Goal: Task Accomplishment & Management: Manage account settings

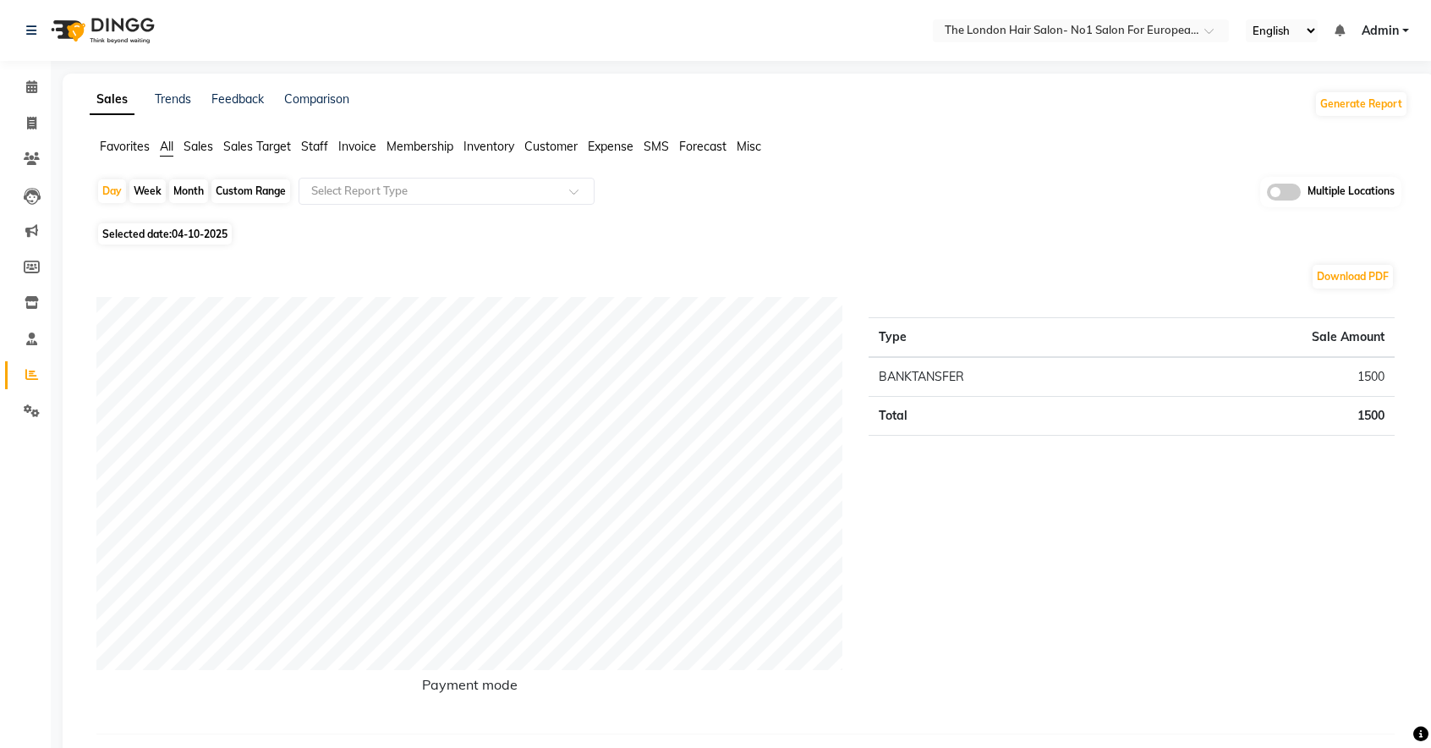
click at [195, 195] on div "Month" at bounding box center [188, 191] width 39 height 24
select select "10"
select select "2025"
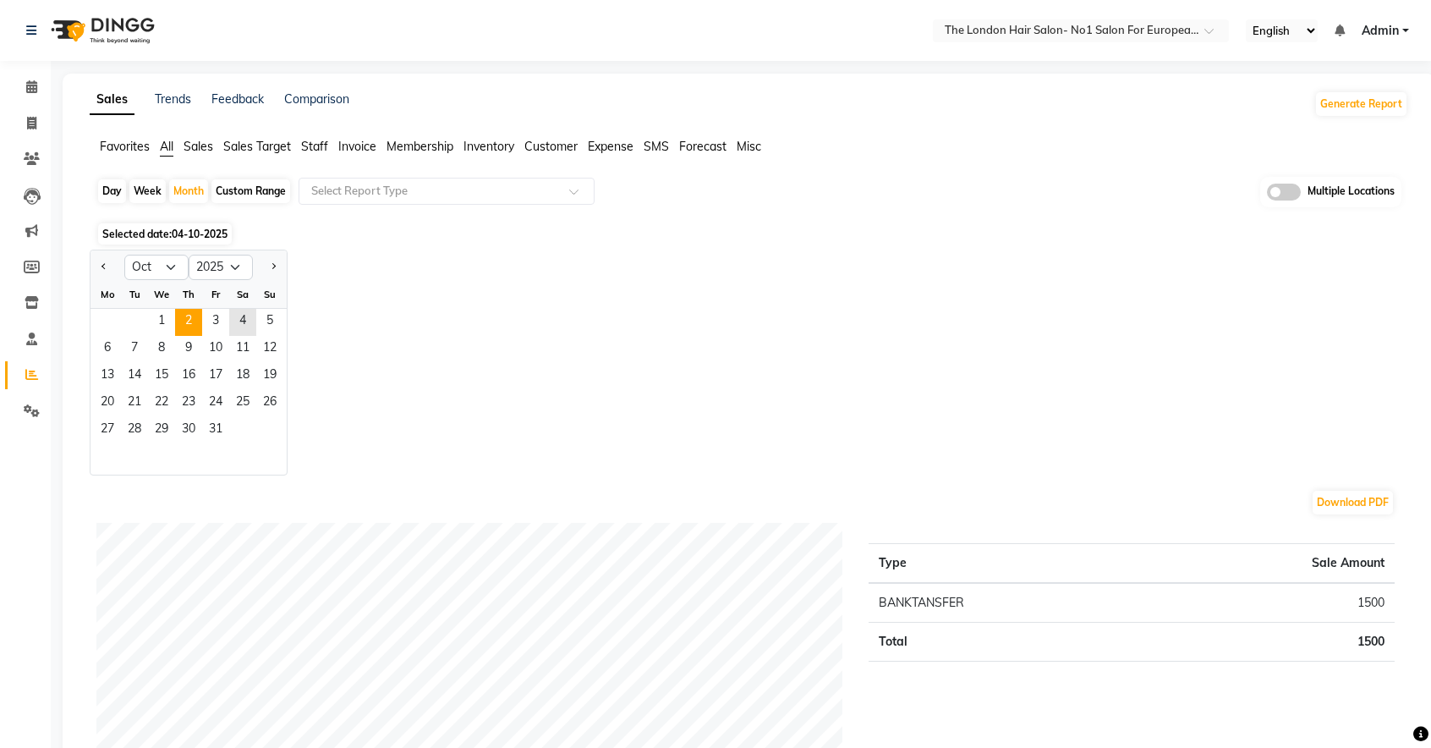
click at [199, 324] on span "2" at bounding box center [188, 322] width 27 height 27
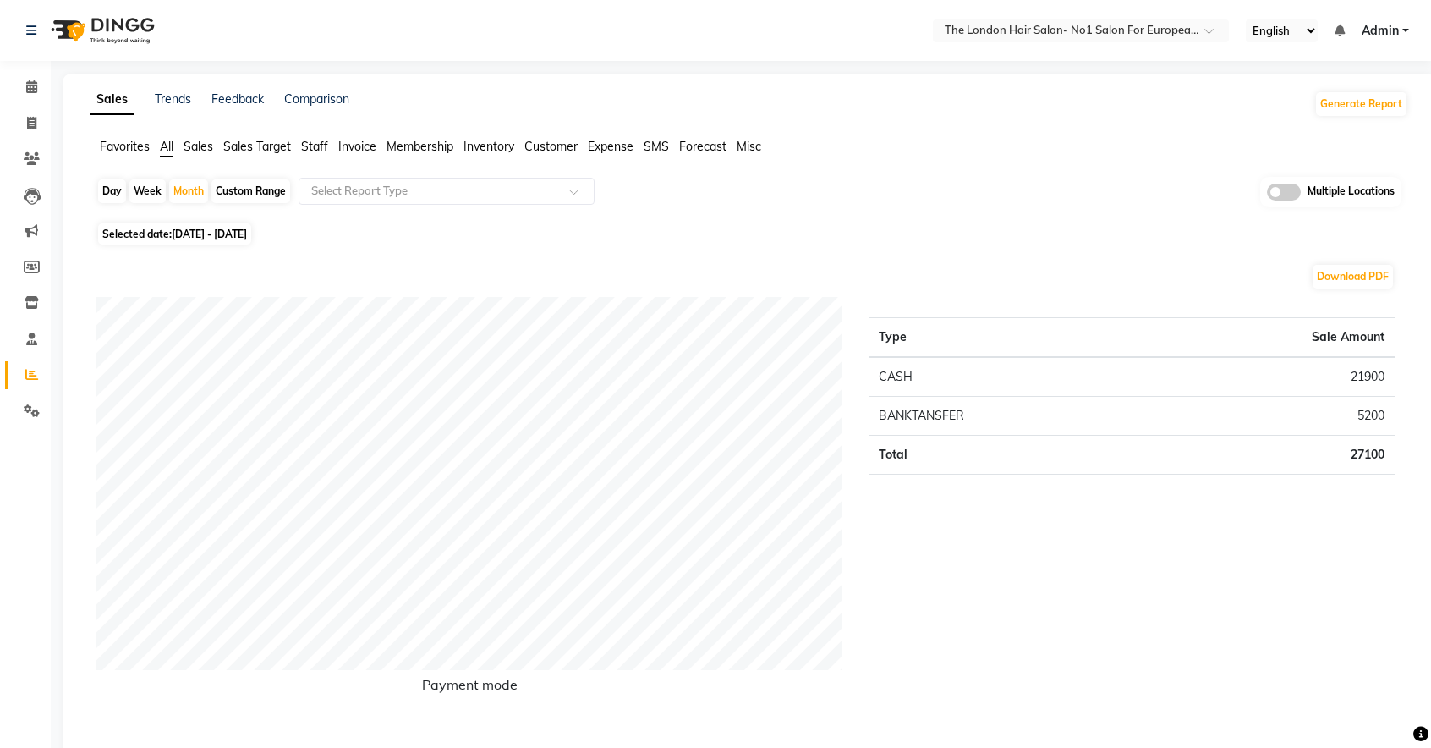
click at [247, 234] on span "[DATE] - [DATE]" at bounding box center [209, 234] width 75 height 13
select select "10"
select select "2025"
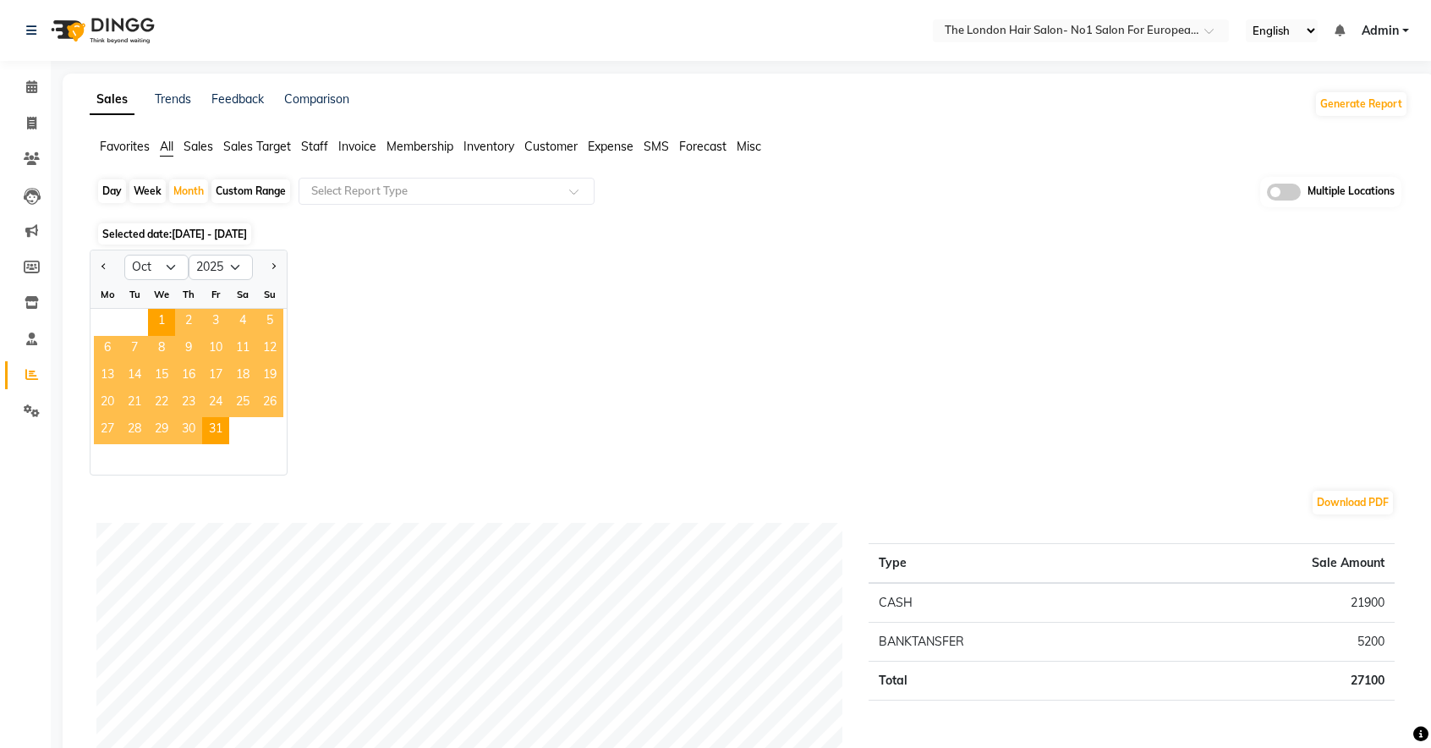
click at [177, 324] on span "2" at bounding box center [188, 322] width 27 height 27
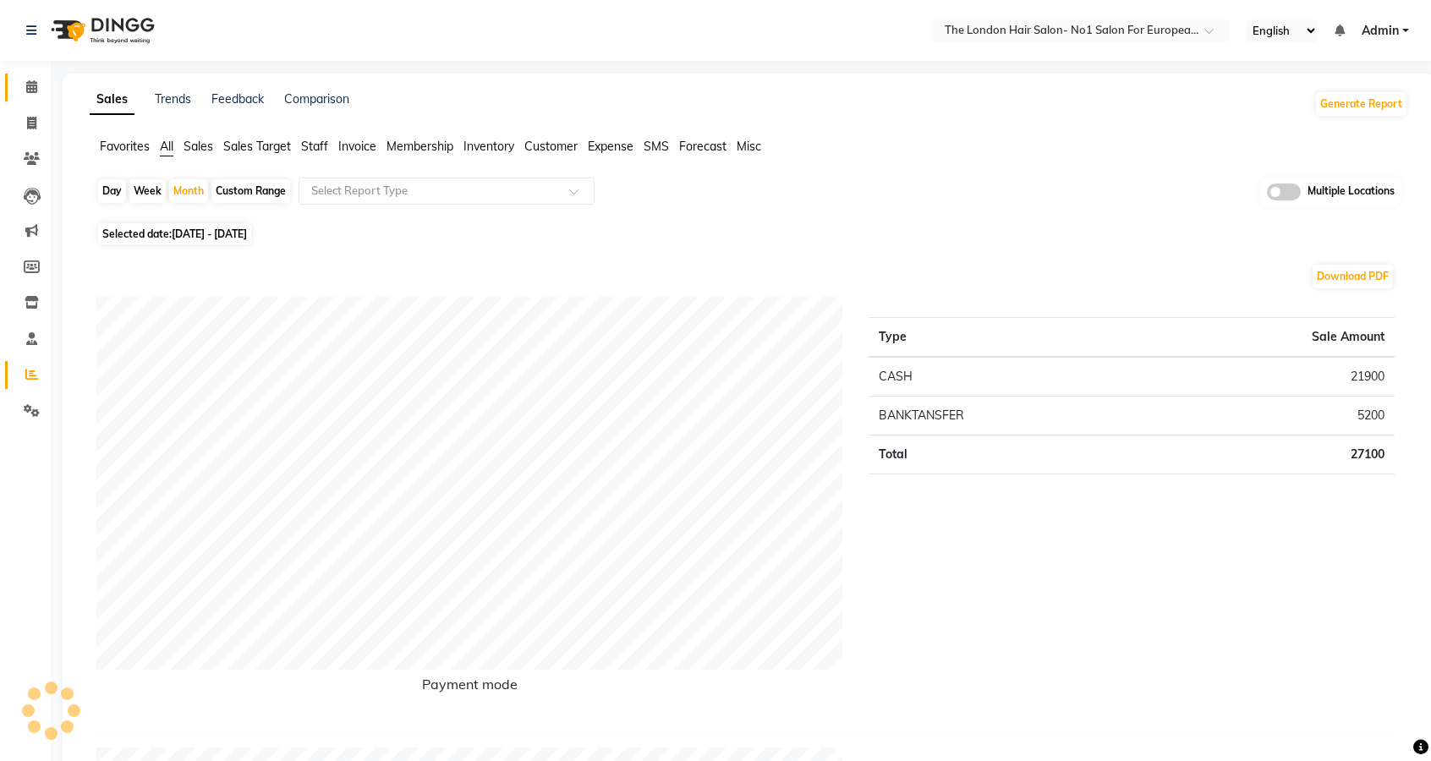
click at [30, 79] on span at bounding box center [32, 87] width 30 height 19
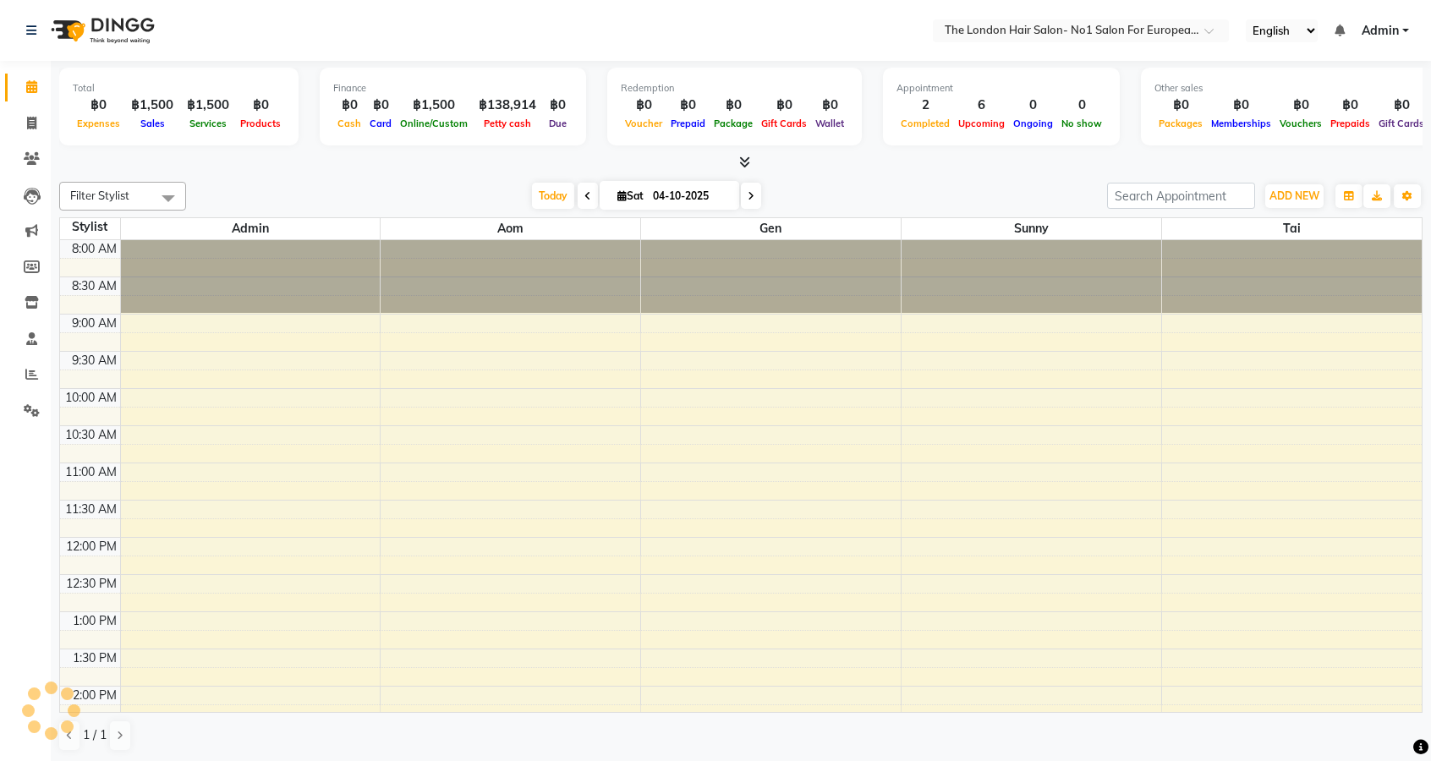
scroll to position [443, 0]
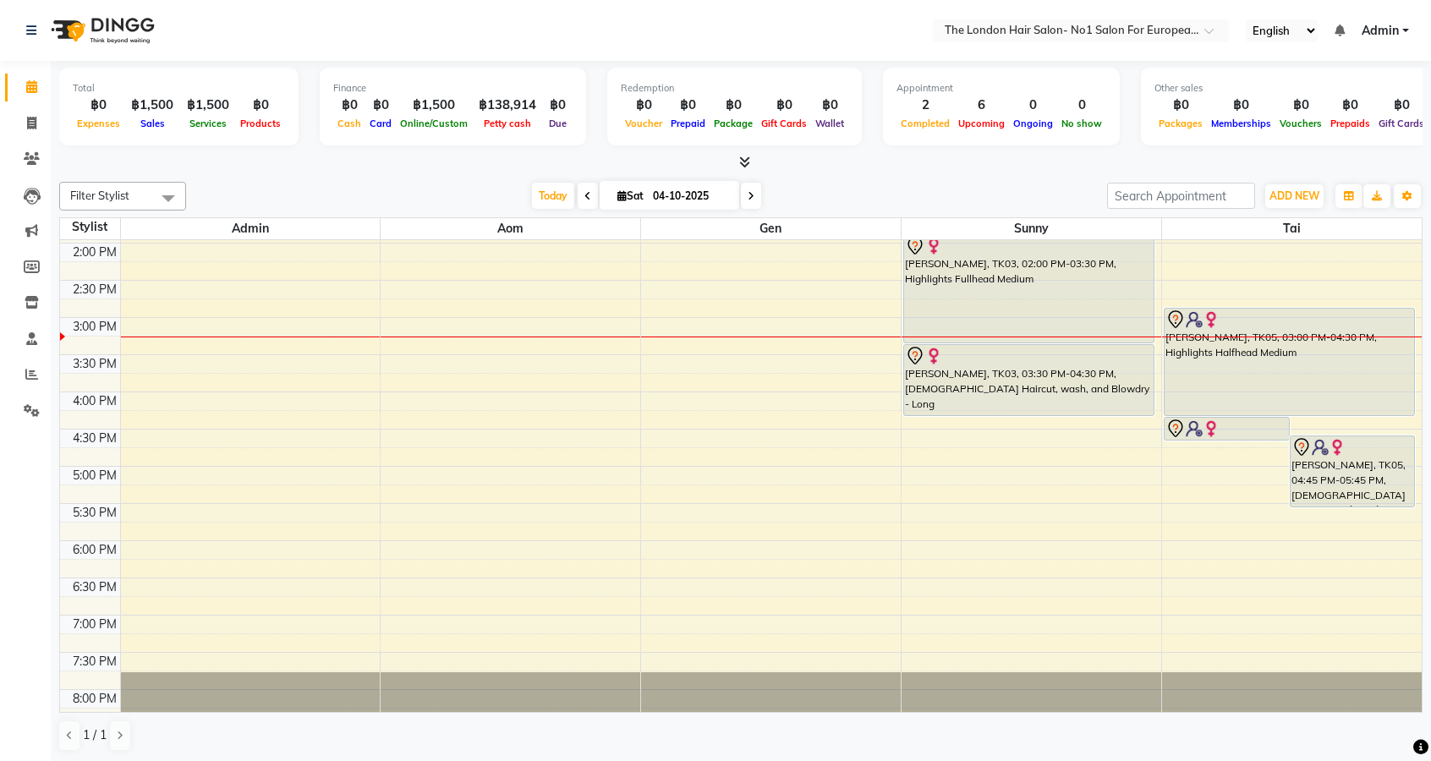
click at [684, 186] on input "04-10-2025" at bounding box center [690, 196] width 85 height 25
select select "10"
select select "2025"
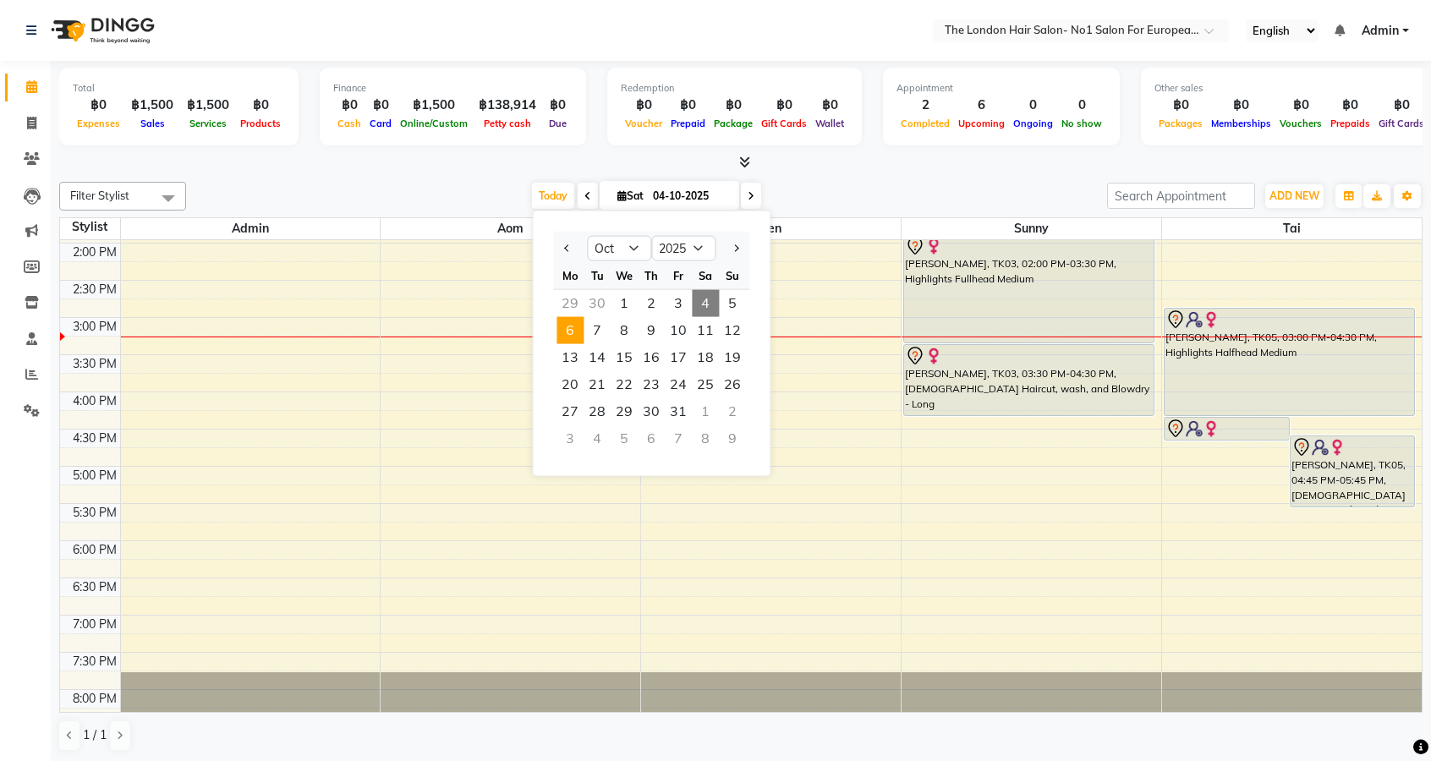
click at [571, 326] on span "6" at bounding box center [569, 330] width 27 height 27
type input "[DATE]"
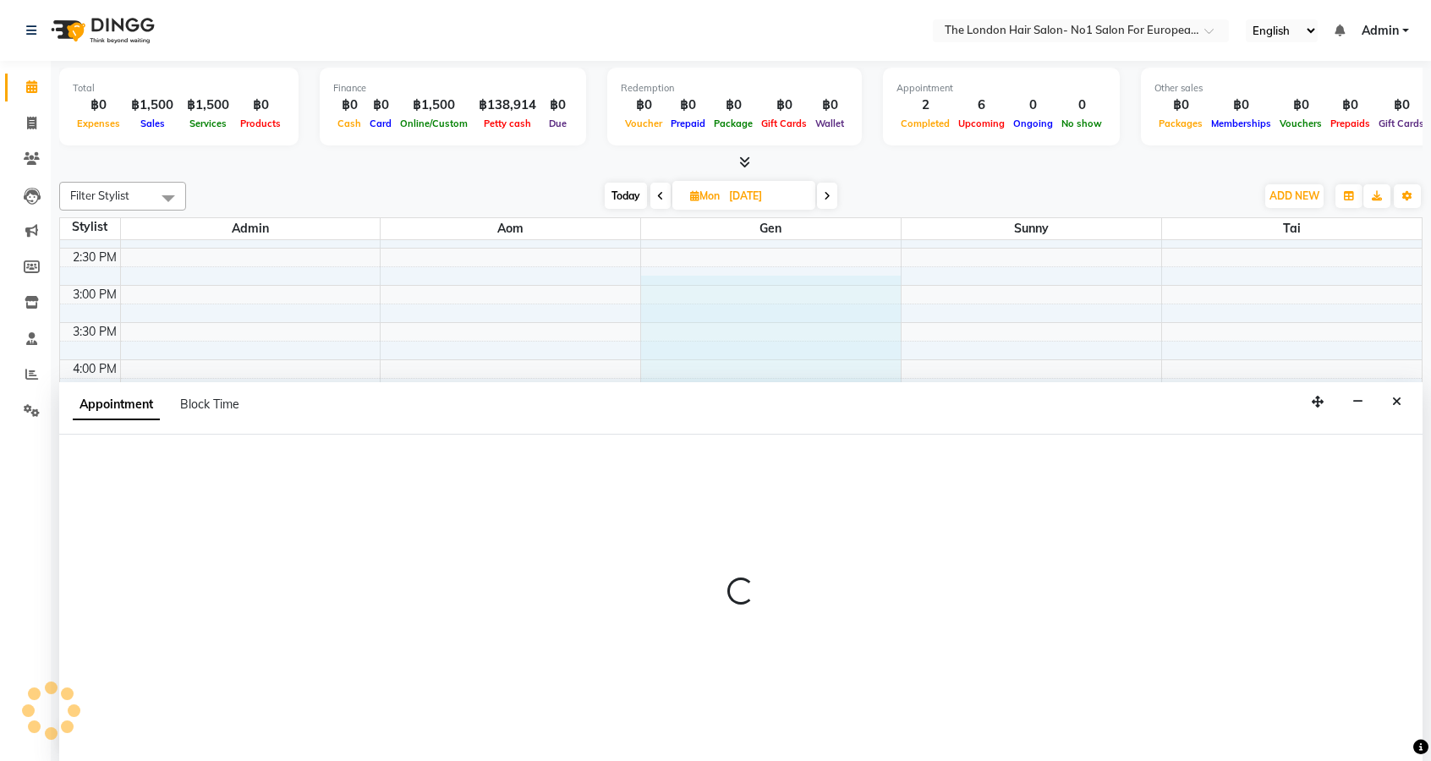
scroll to position [1, 0]
select select "91430"
select select "tentative"
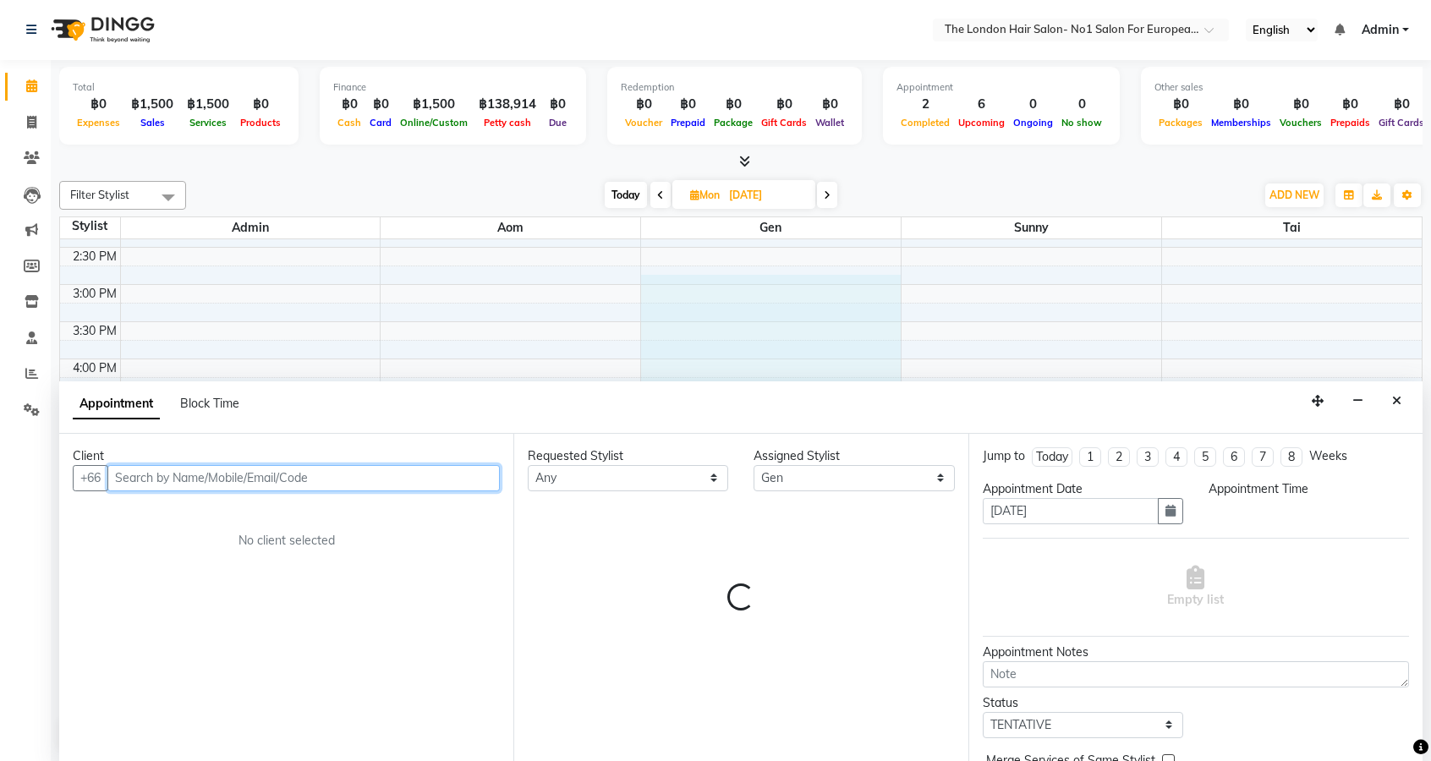
select select "900"
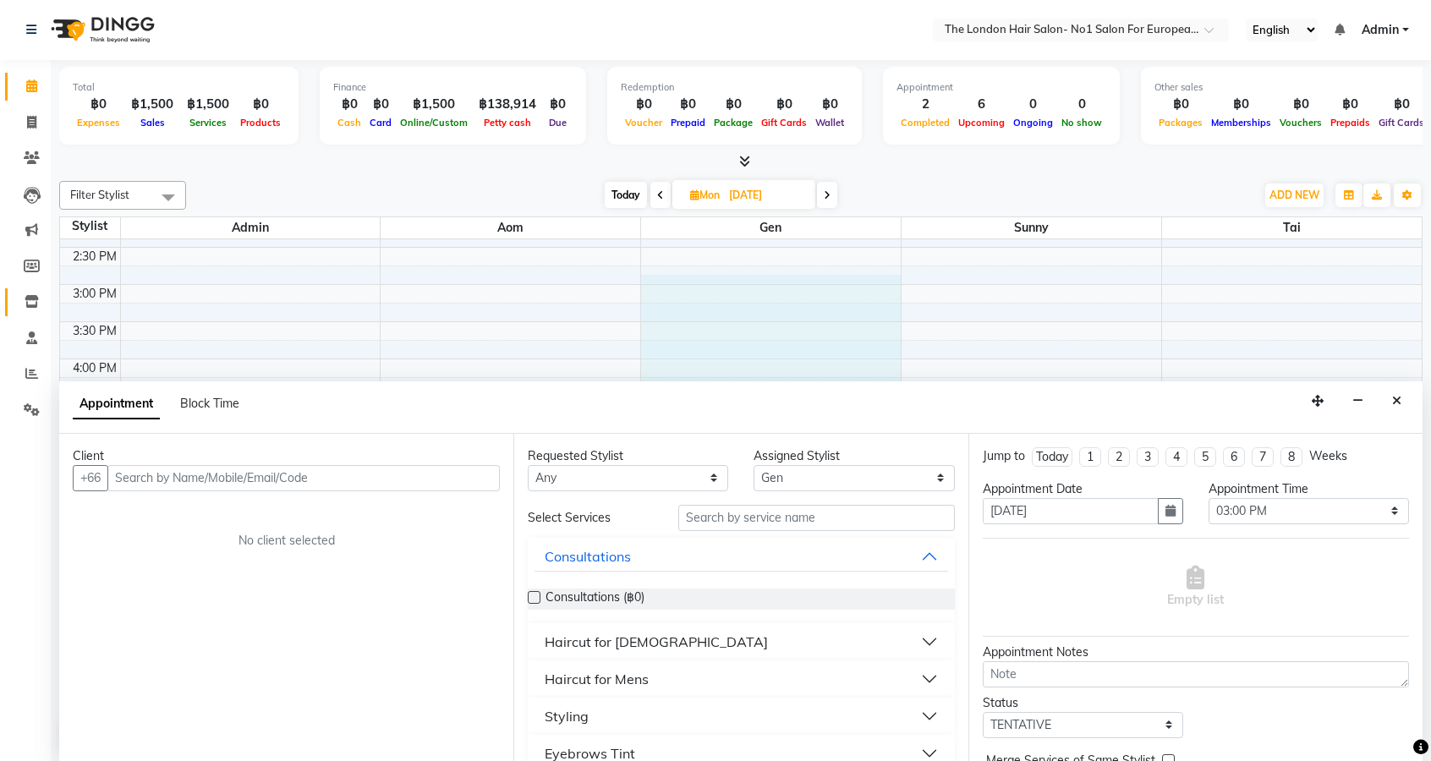
click at [27, 312] on link "Inventory" at bounding box center [25, 302] width 41 height 28
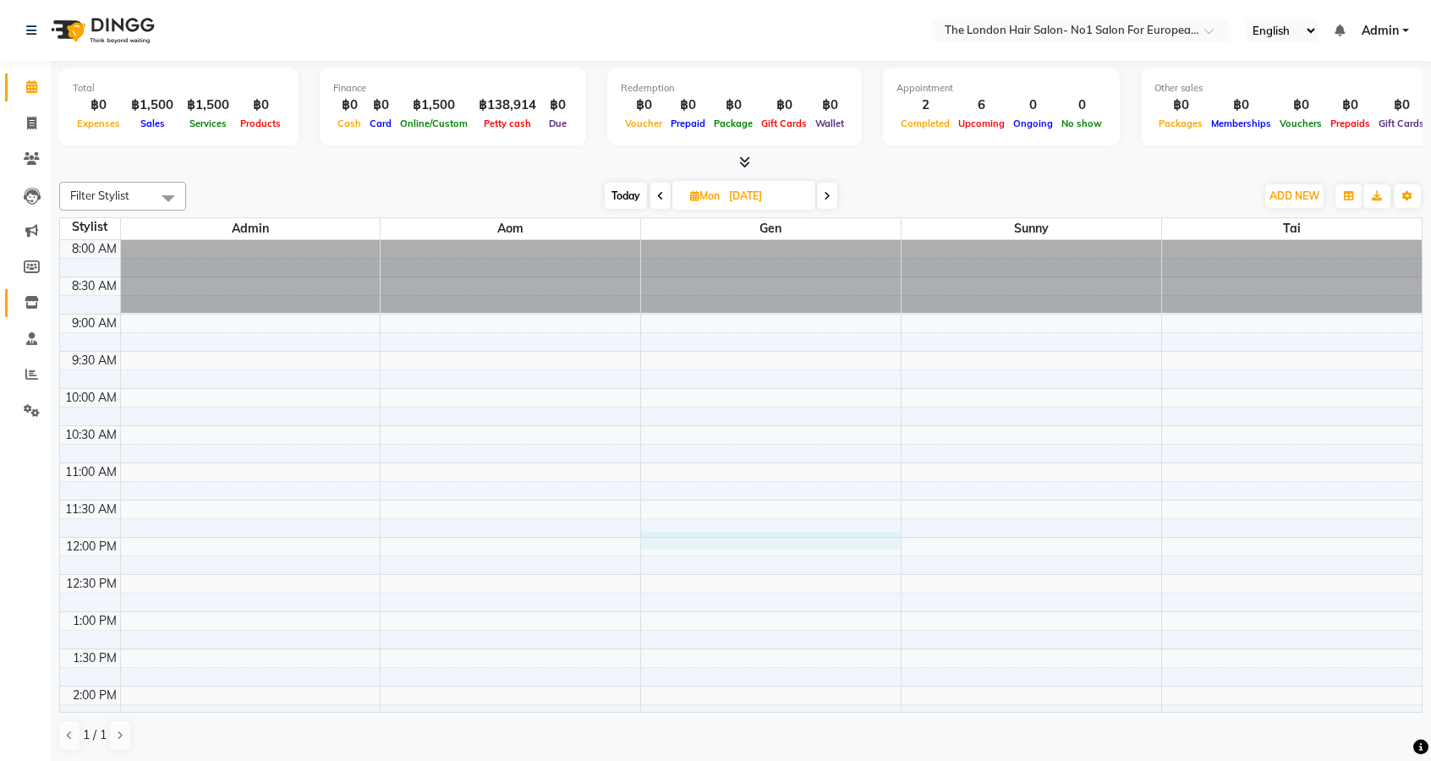
select select "91430"
select select "tentative"
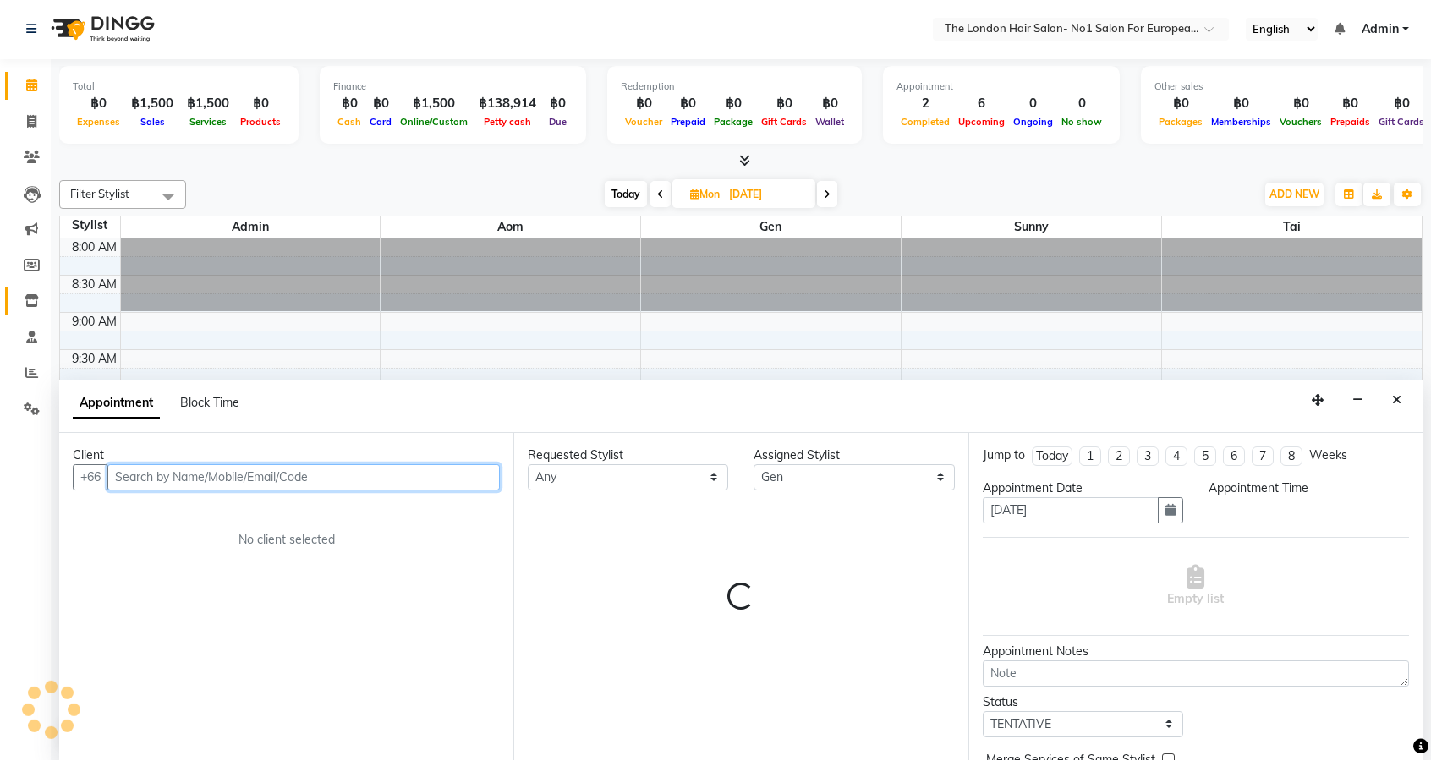
select select "720"
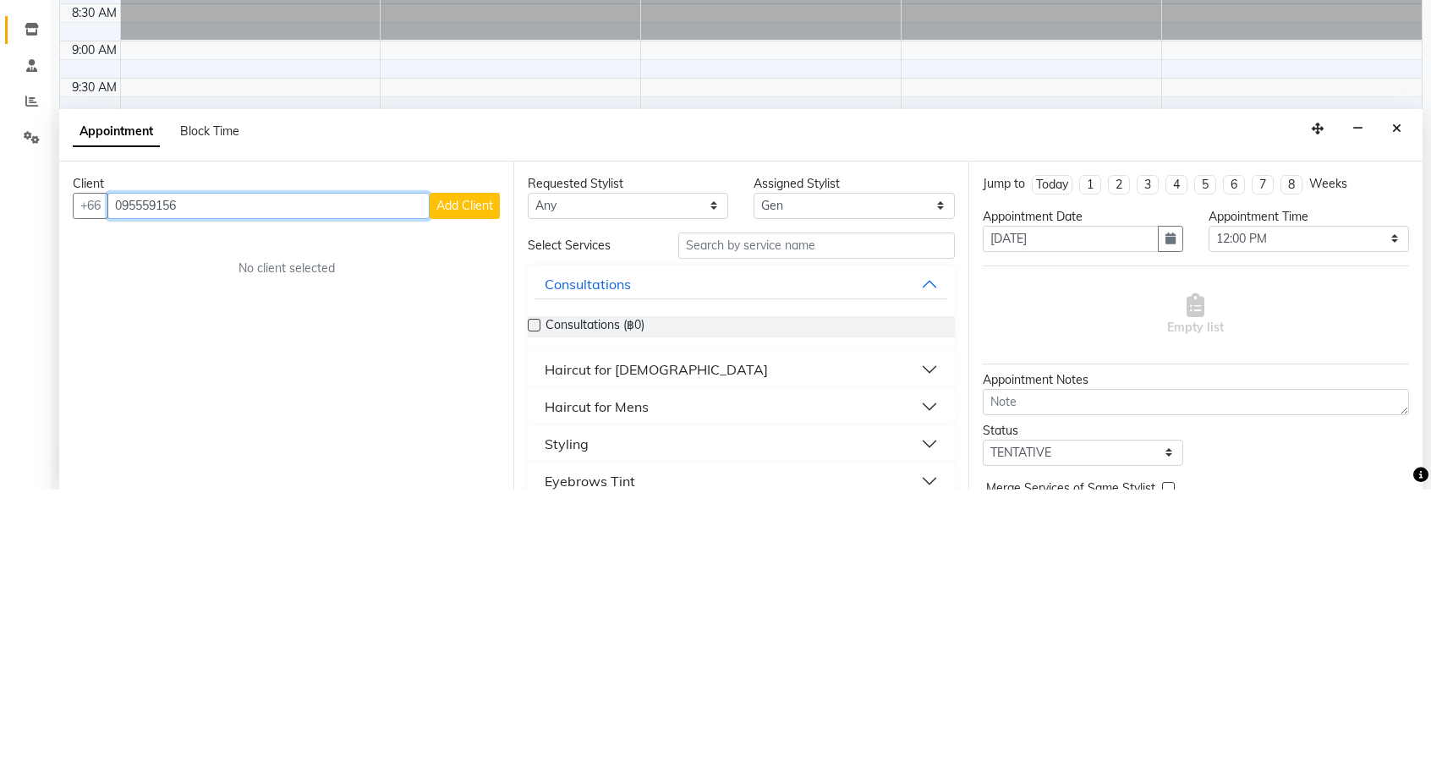
type input "095559156"
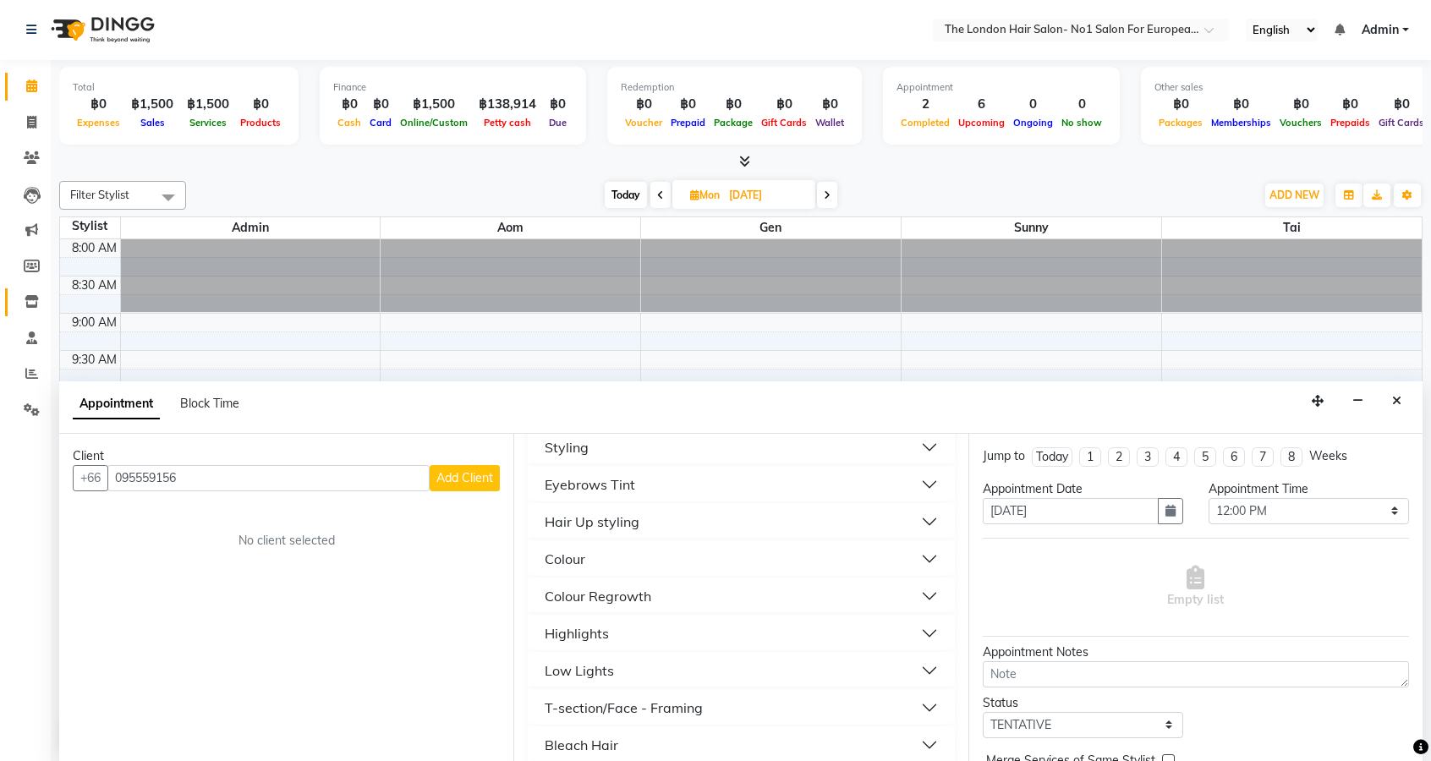
scroll to position [269, 0]
click at [646, 602] on div "Colour Regrowth" at bounding box center [598, 596] width 107 height 20
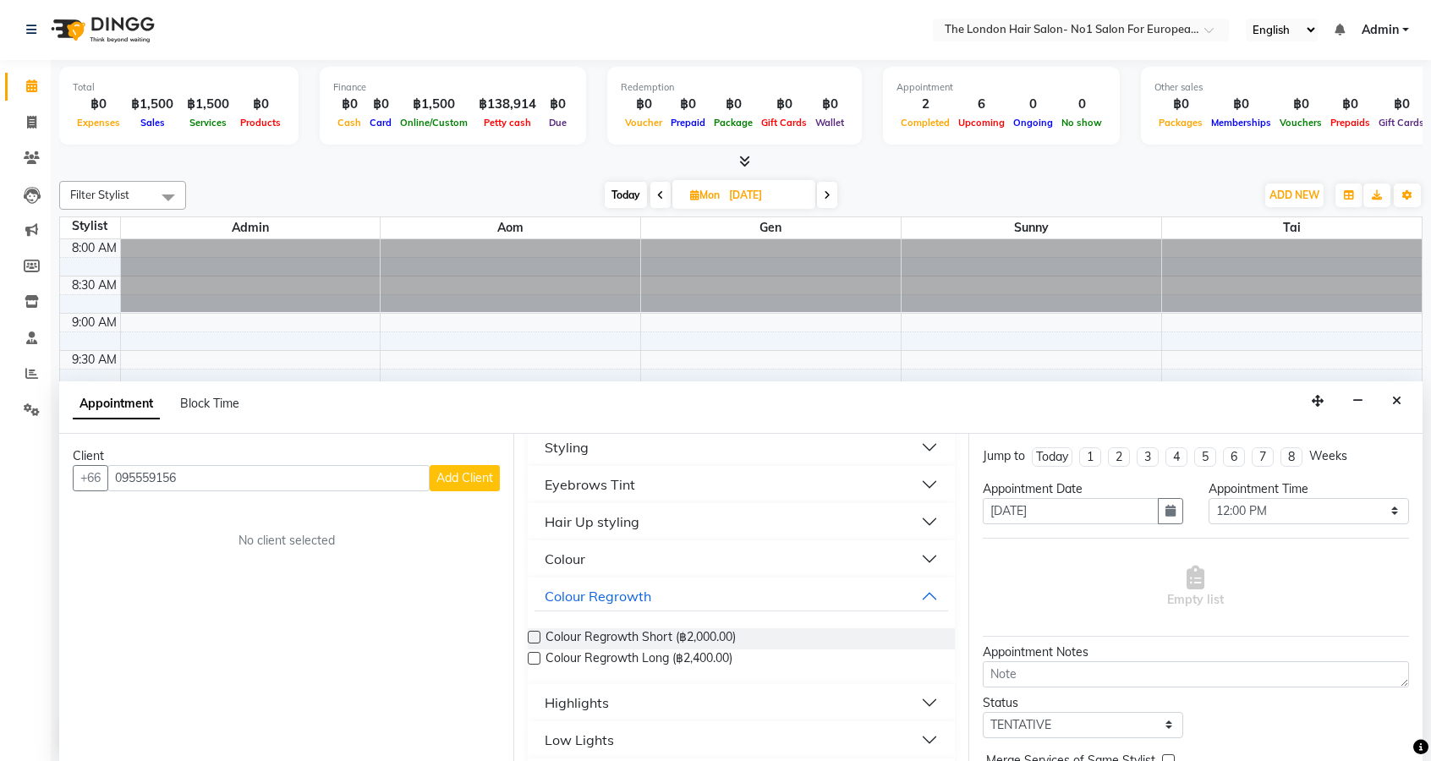
click at [535, 636] on label at bounding box center [534, 637] width 13 height 13
click at [535, 636] on input "checkbox" at bounding box center [533, 638] width 11 height 11
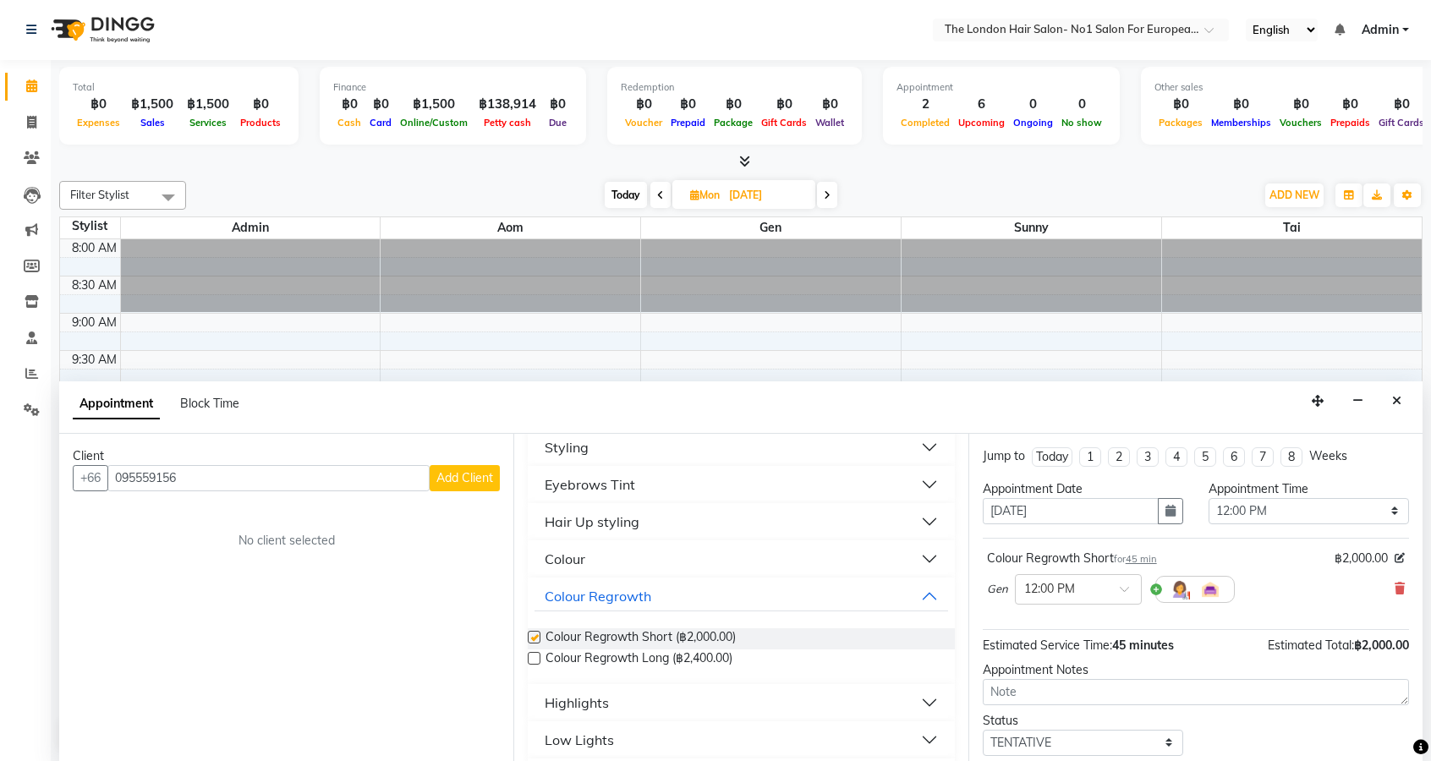
checkbox input "false"
click at [463, 454] on div "Client" at bounding box center [286, 456] width 427 height 18
click at [474, 488] on button "Add Client" at bounding box center [465, 478] width 70 height 26
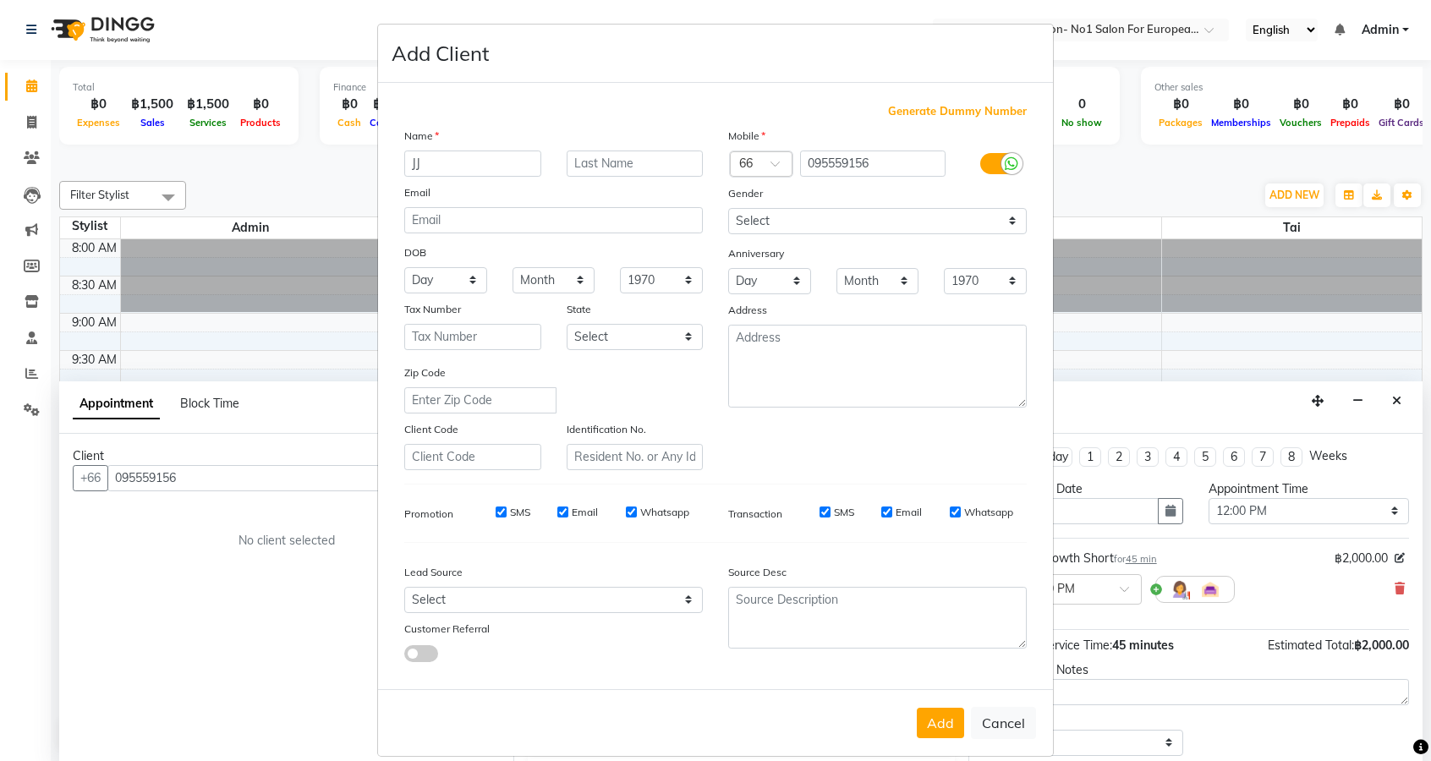
type input "JJ"
click at [946, 738] on button "Add" at bounding box center [940, 723] width 47 height 30
click at [812, 177] on input "095559156" at bounding box center [873, 164] width 146 height 26
type input "95559156"
click at [948, 738] on button "Add" at bounding box center [940, 723] width 47 height 30
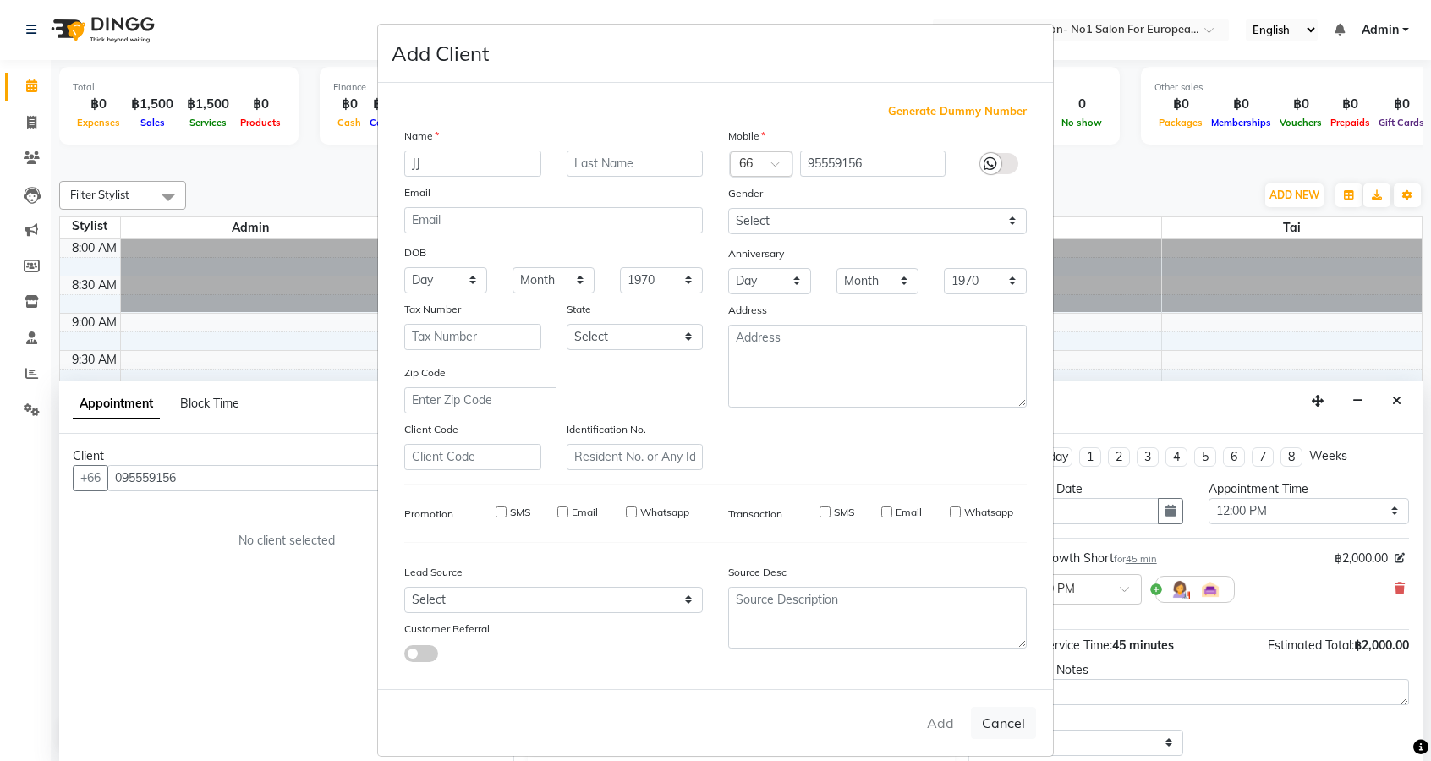
type input "95559156"
select select
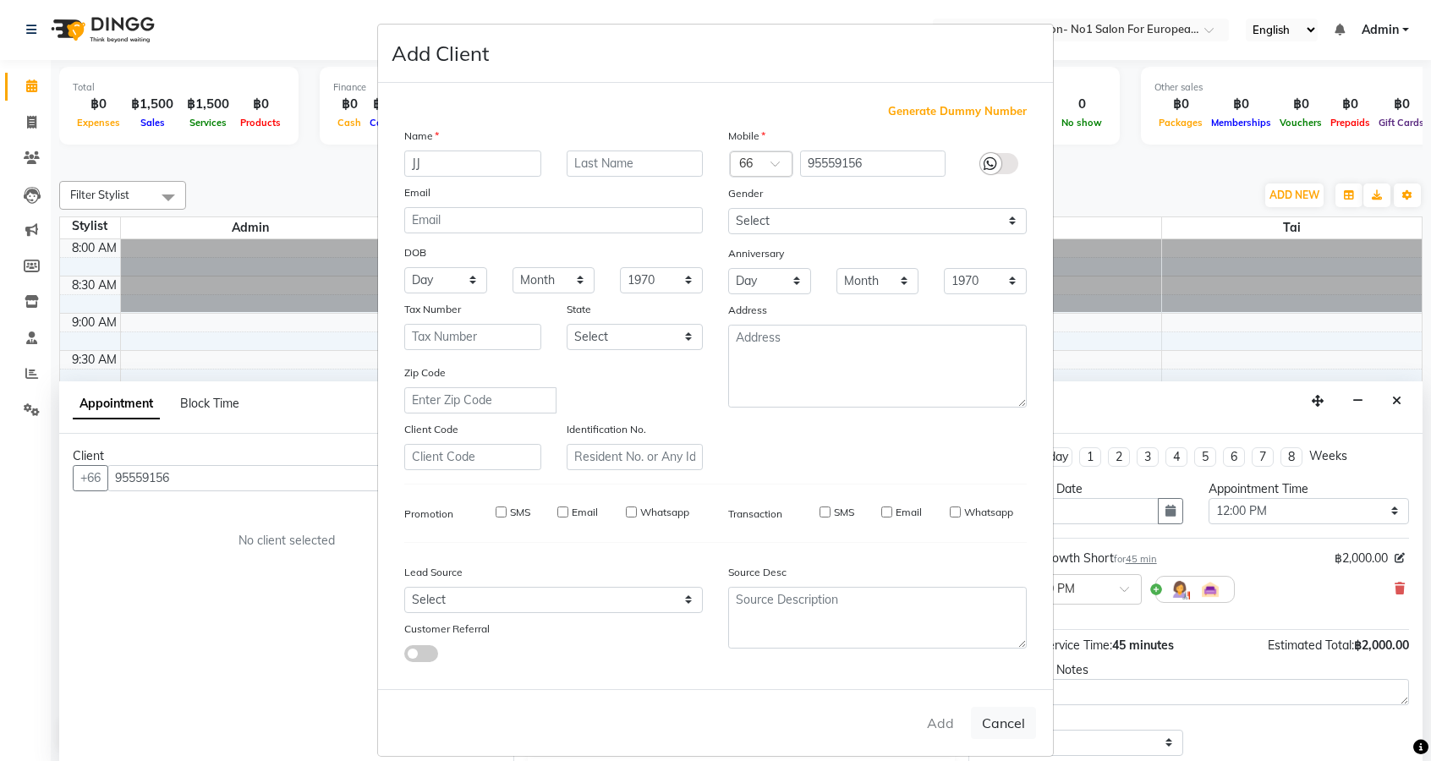
select select
checkbox input "false"
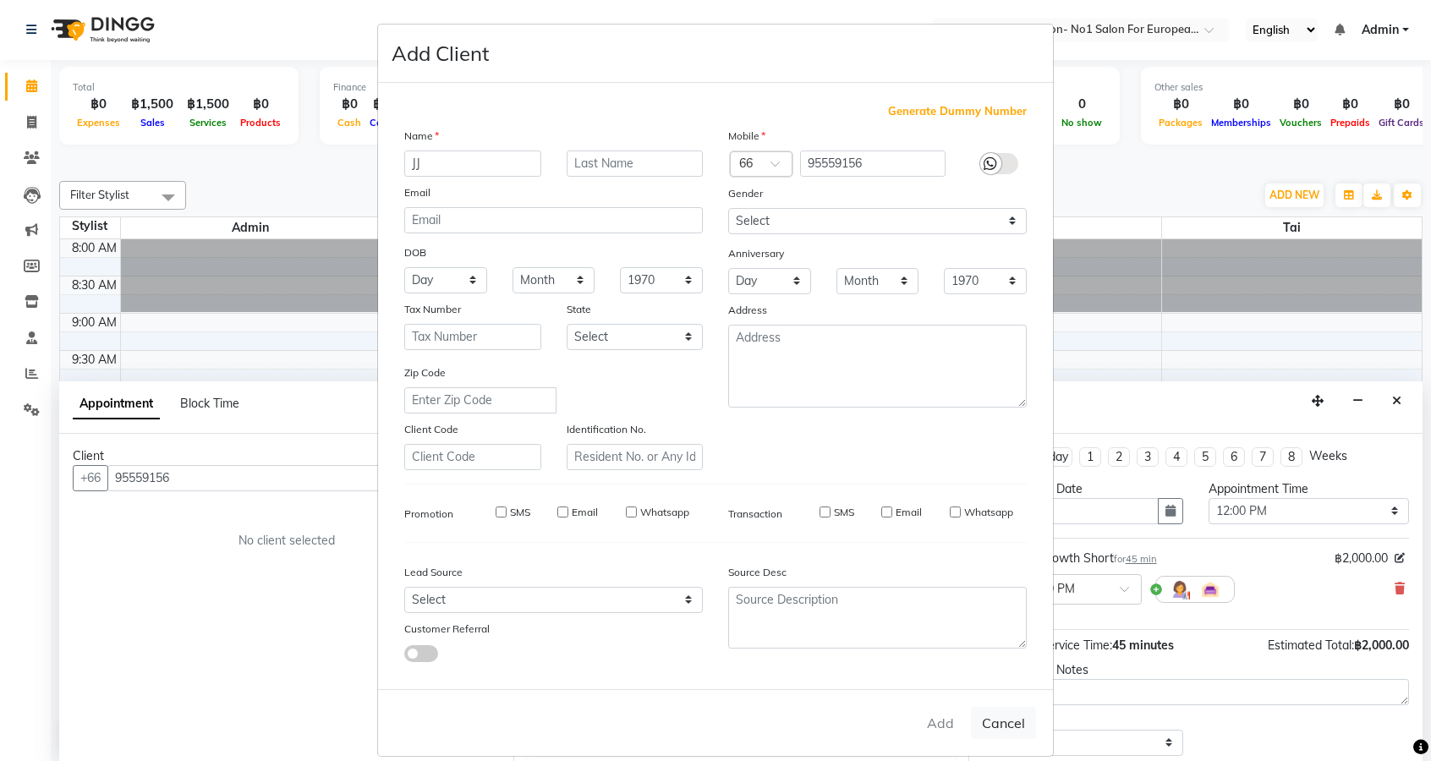
checkbox input "false"
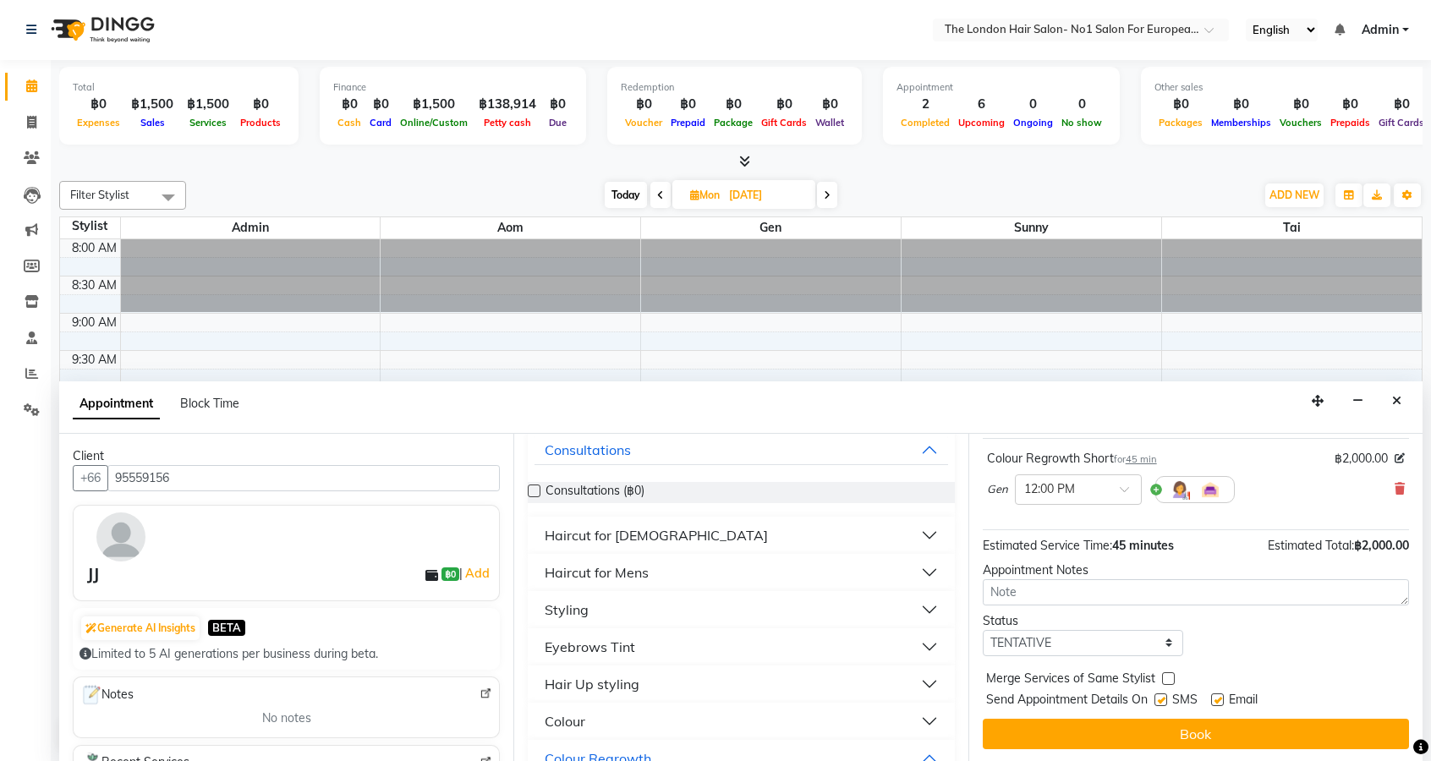
scroll to position [109, 0]
click at [711, 613] on button "Styling" at bounding box center [741, 607] width 413 height 30
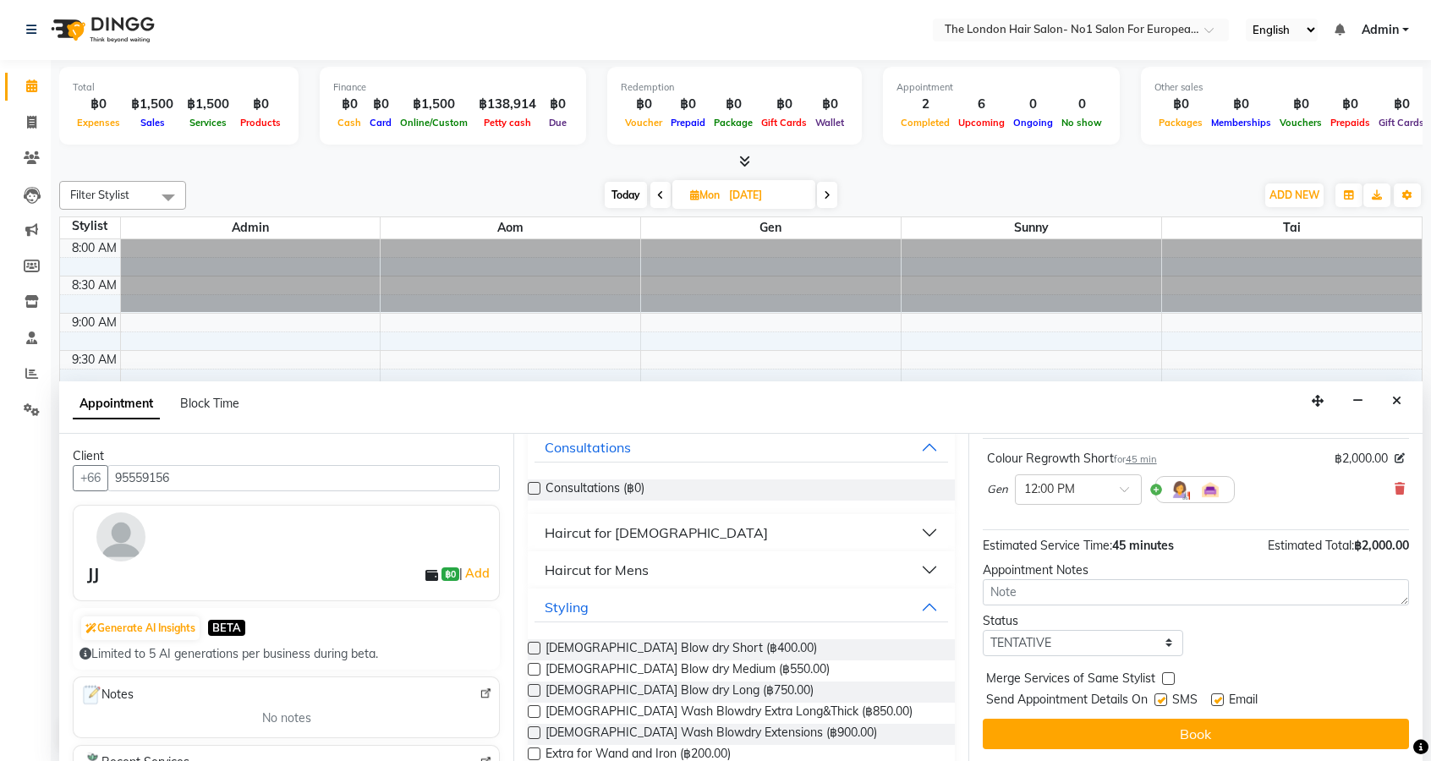
click at [535, 691] on label at bounding box center [534, 690] width 13 height 13
click at [535, 691] on input "checkbox" at bounding box center [533, 692] width 11 height 11
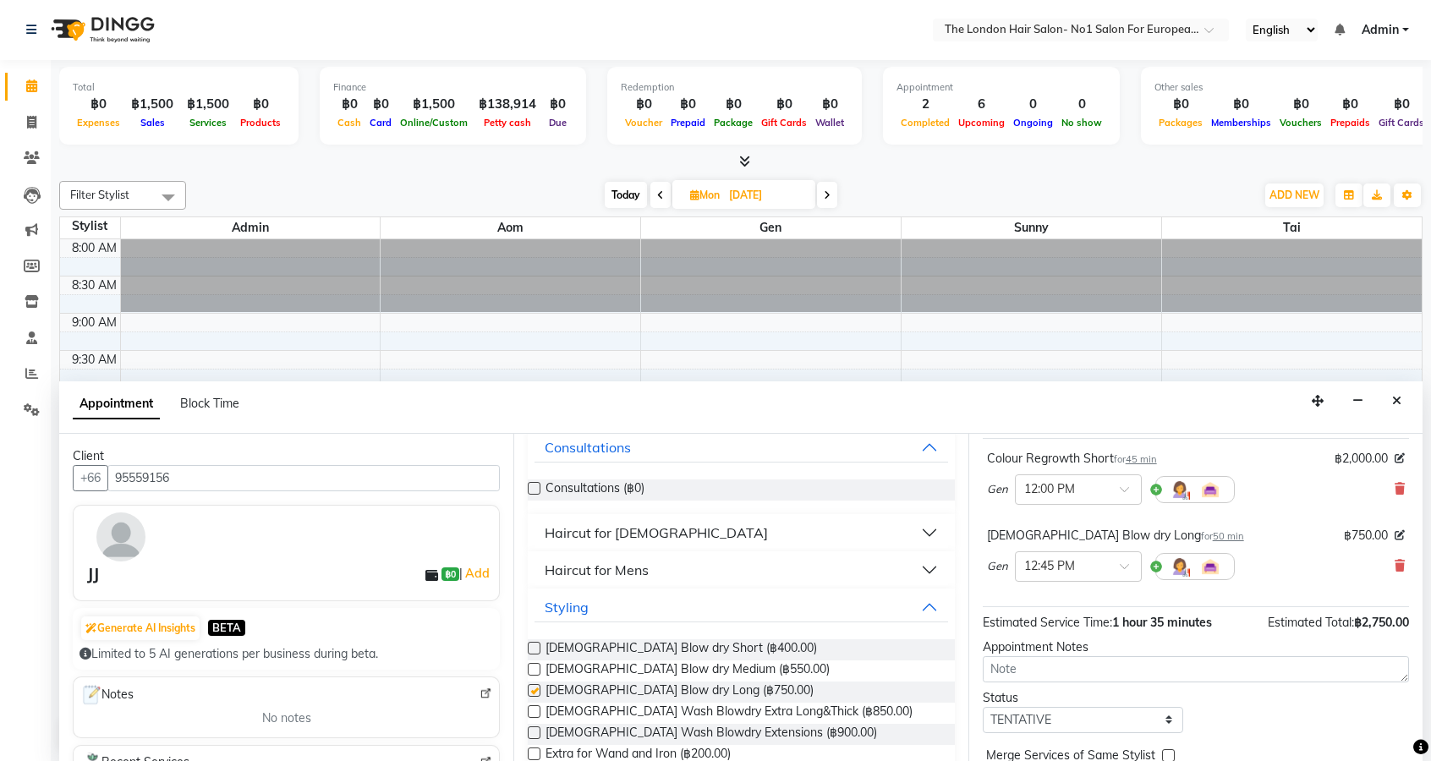
checkbox input "false"
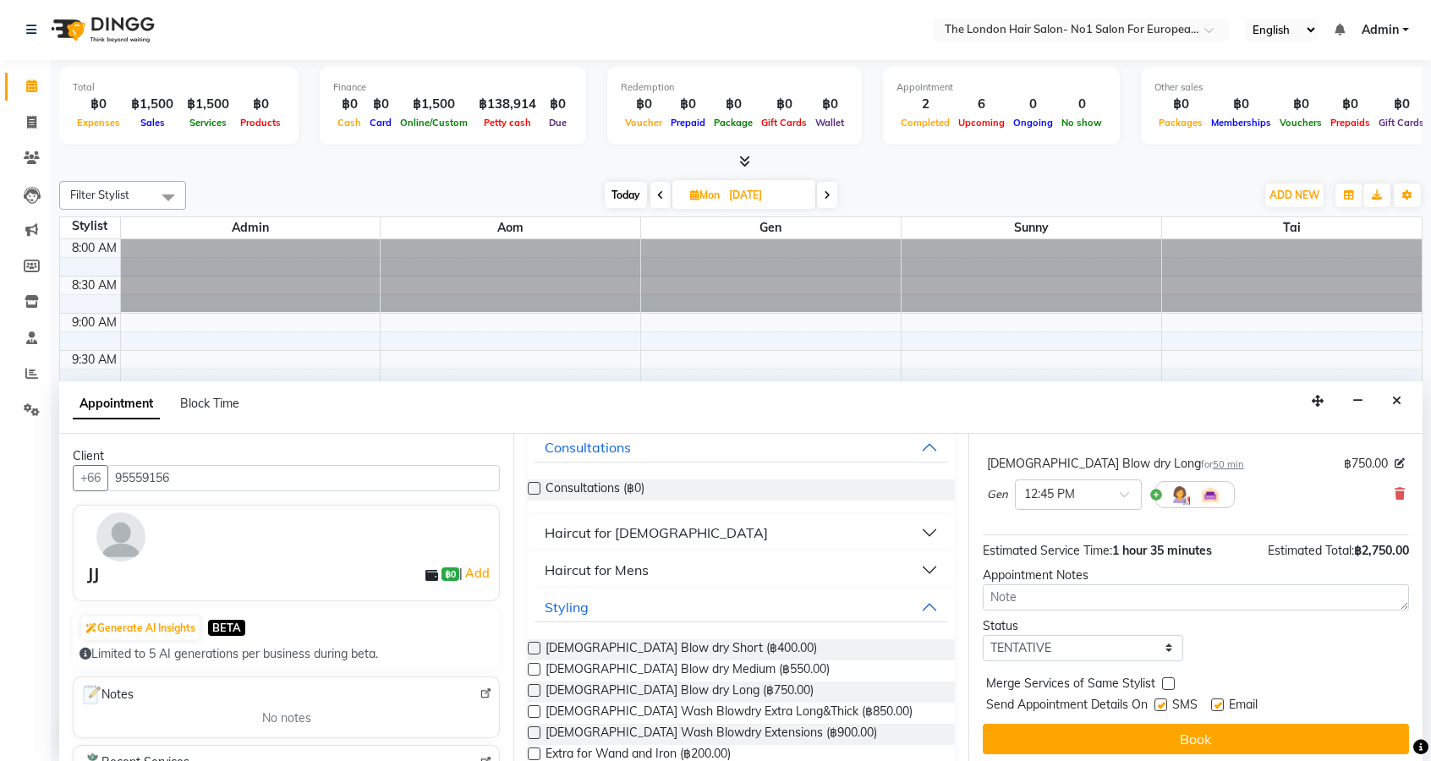
scroll to position [178, 0]
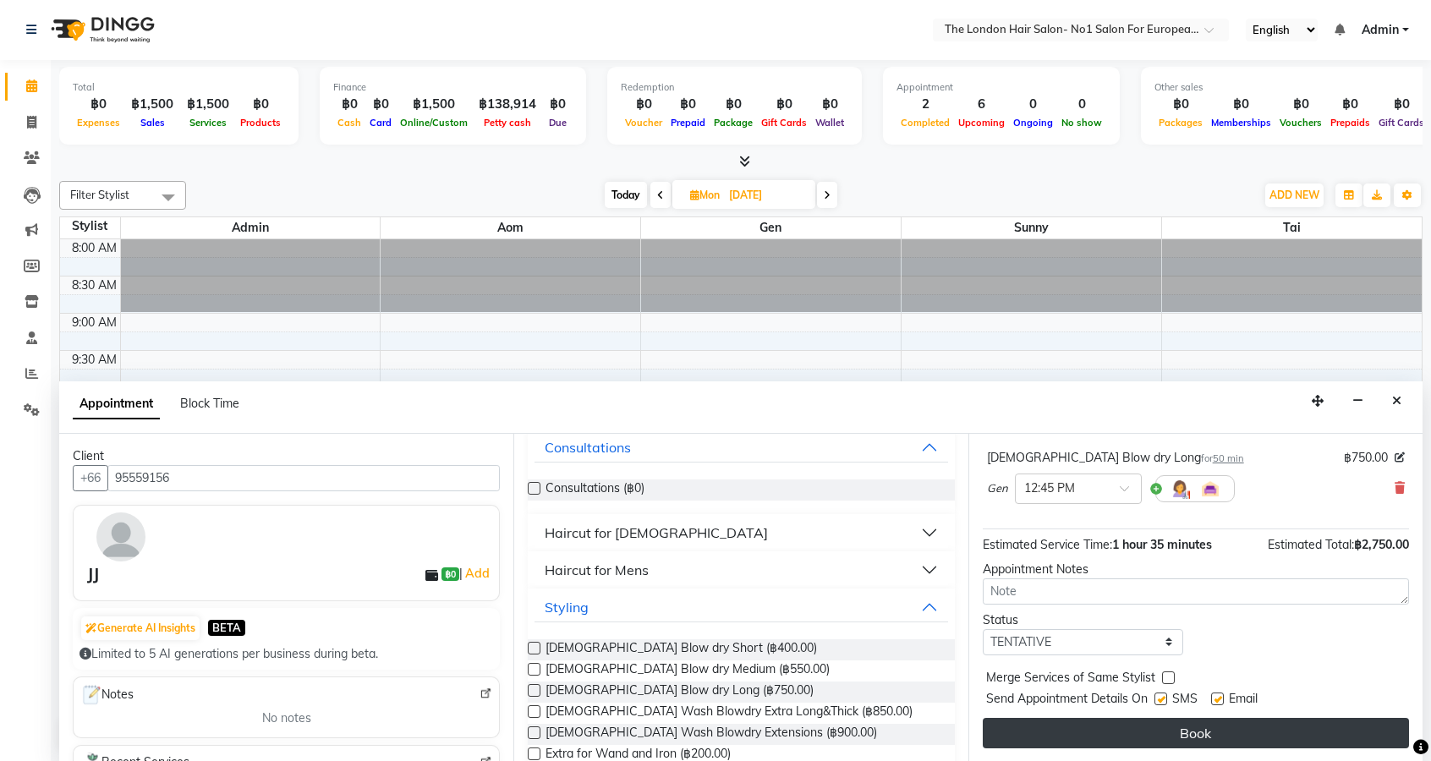
click at [1236, 737] on button "Book" at bounding box center [1196, 733] width 426 height 30
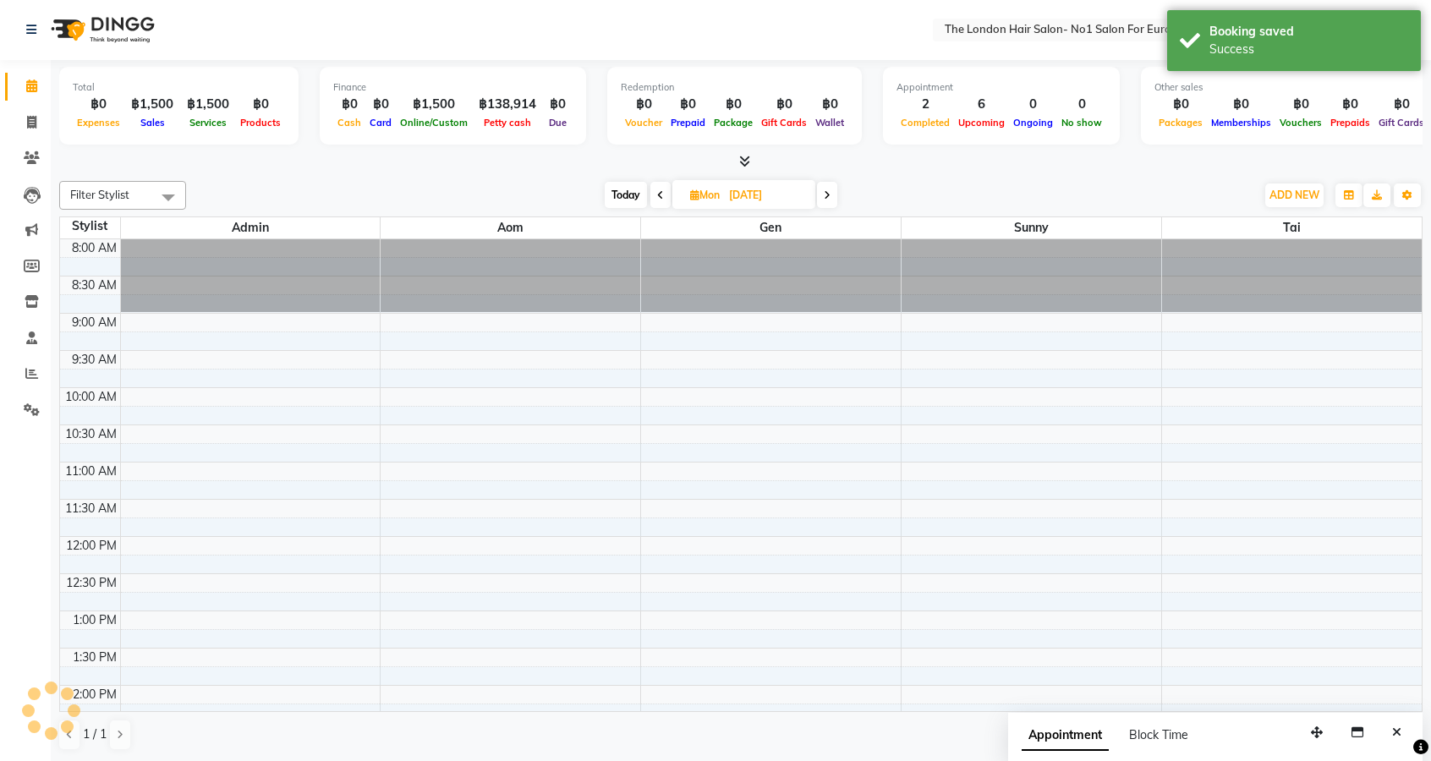
scroll to position [0, 0]
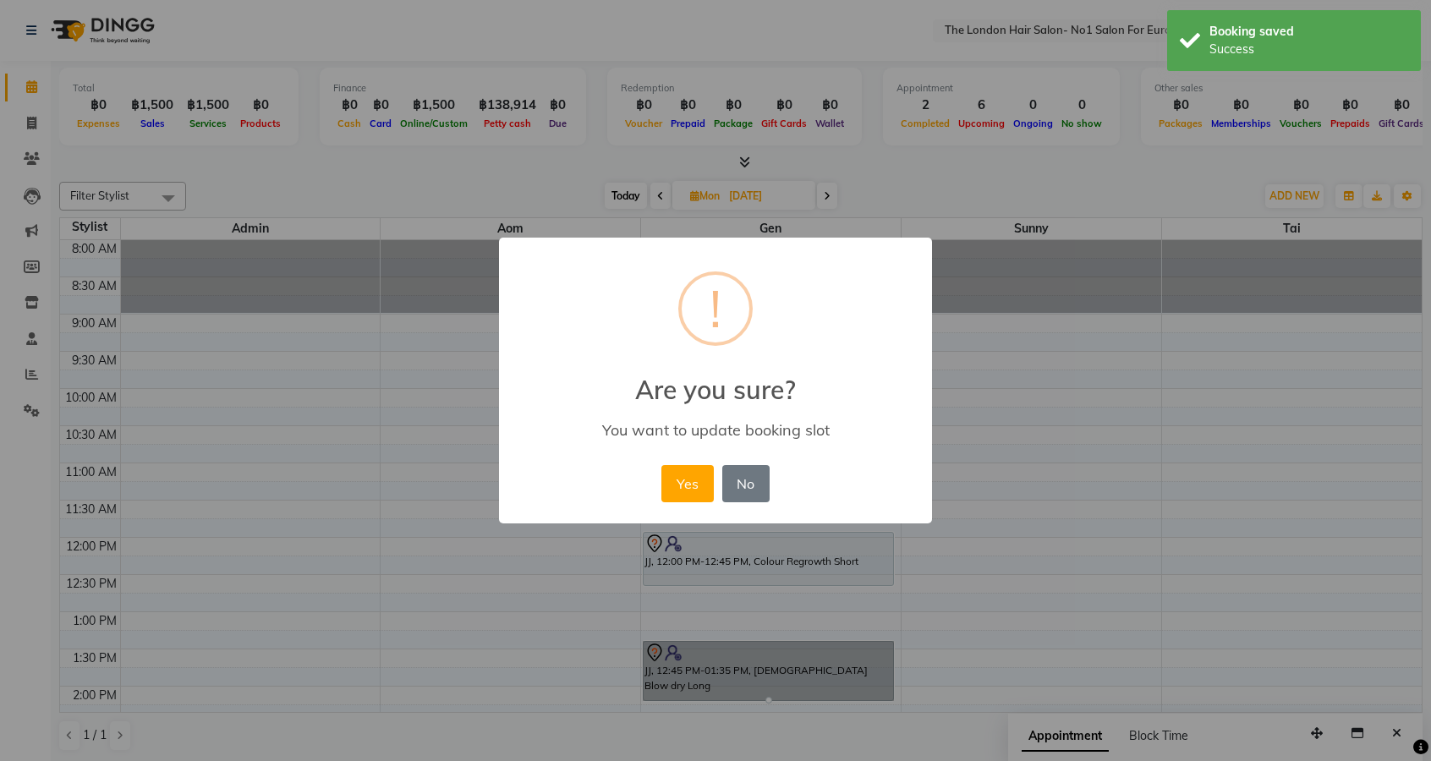
click at [672, 453] on div "× ! Are you sure? You want to update booking slot Yes No No" at bounding box center [715, 381] width 433 height 286
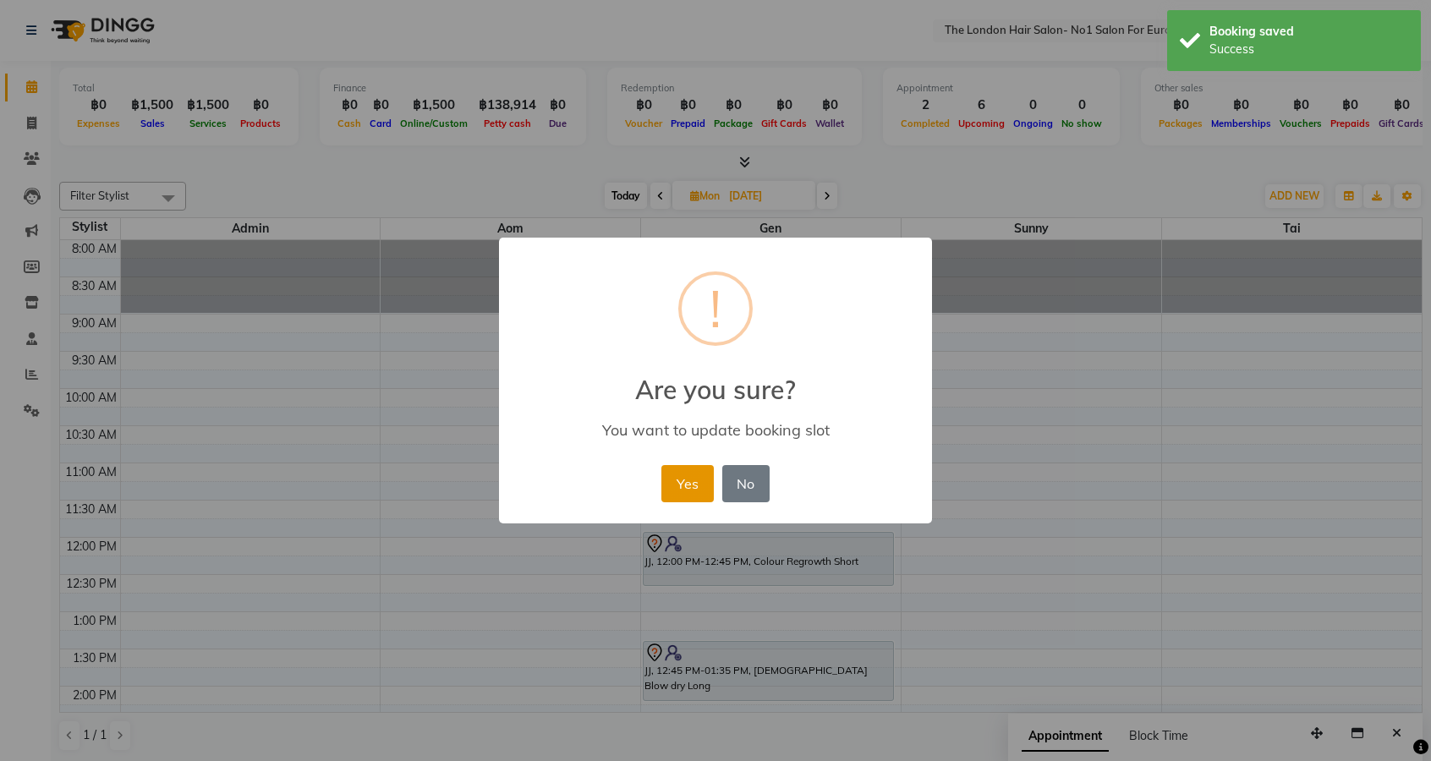
click at [687, 489] on button "Yes" at bounding box center [687, 483] width 52 height 37
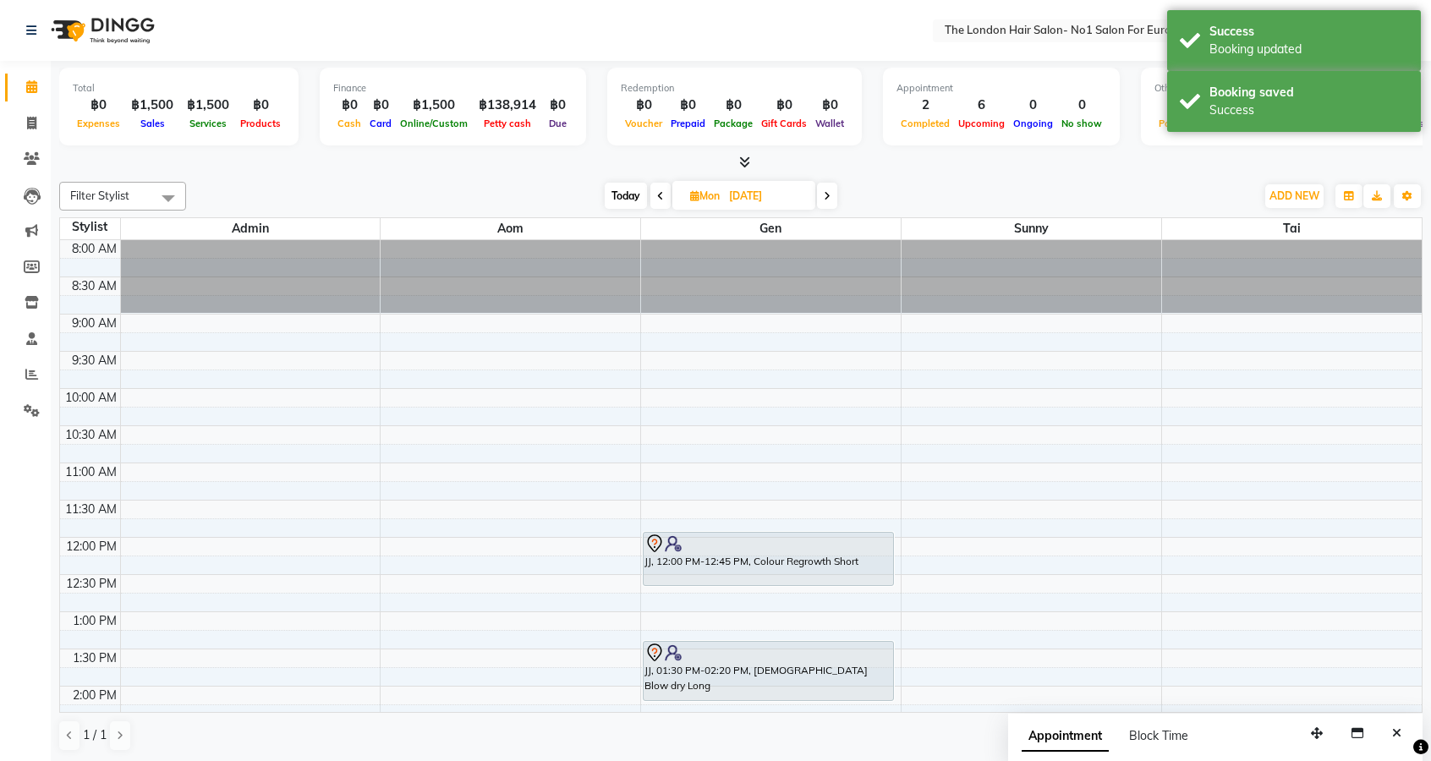
click at [633, 195] on span "Today" at bounding box center [626, 196] width 42 height 26
type input "04-10-2025"
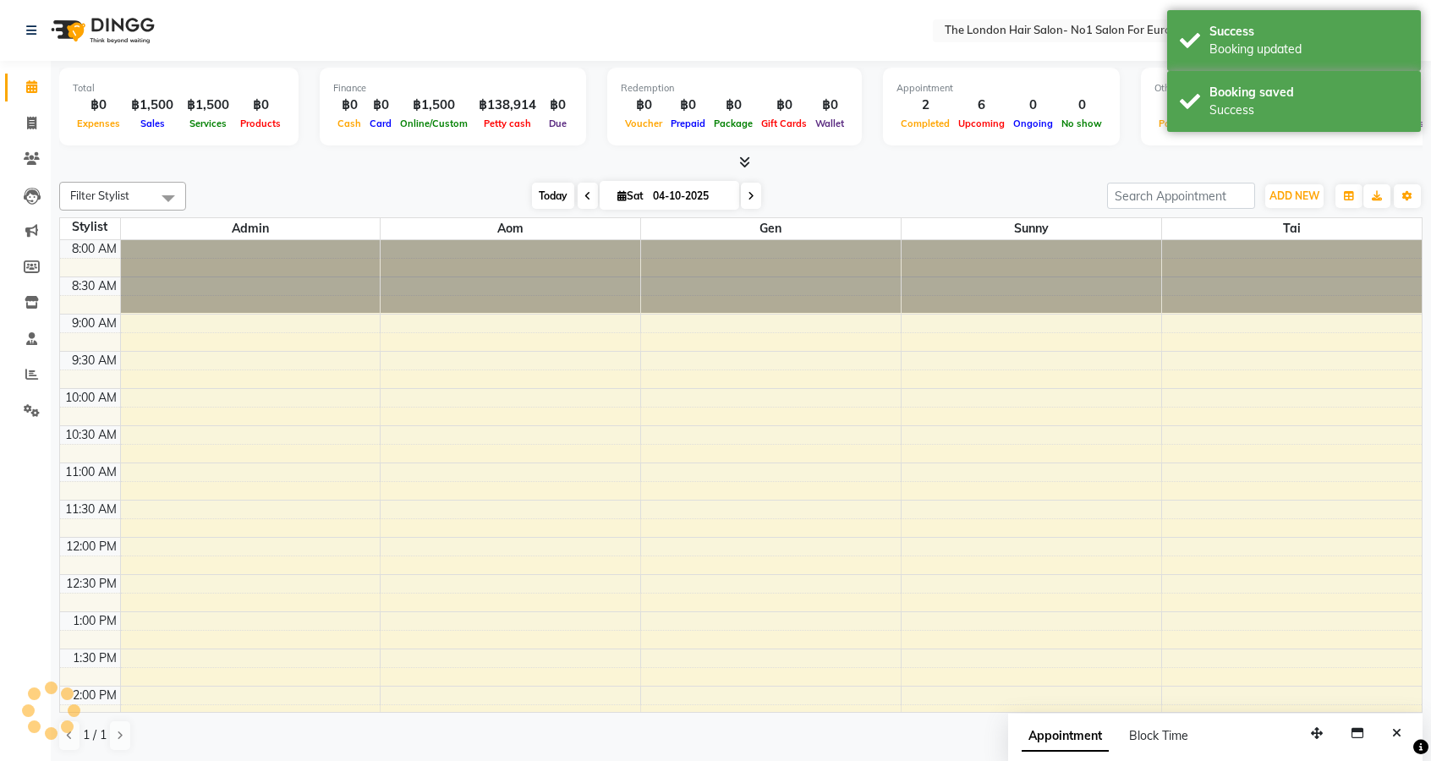
scroll to position [475, 0]
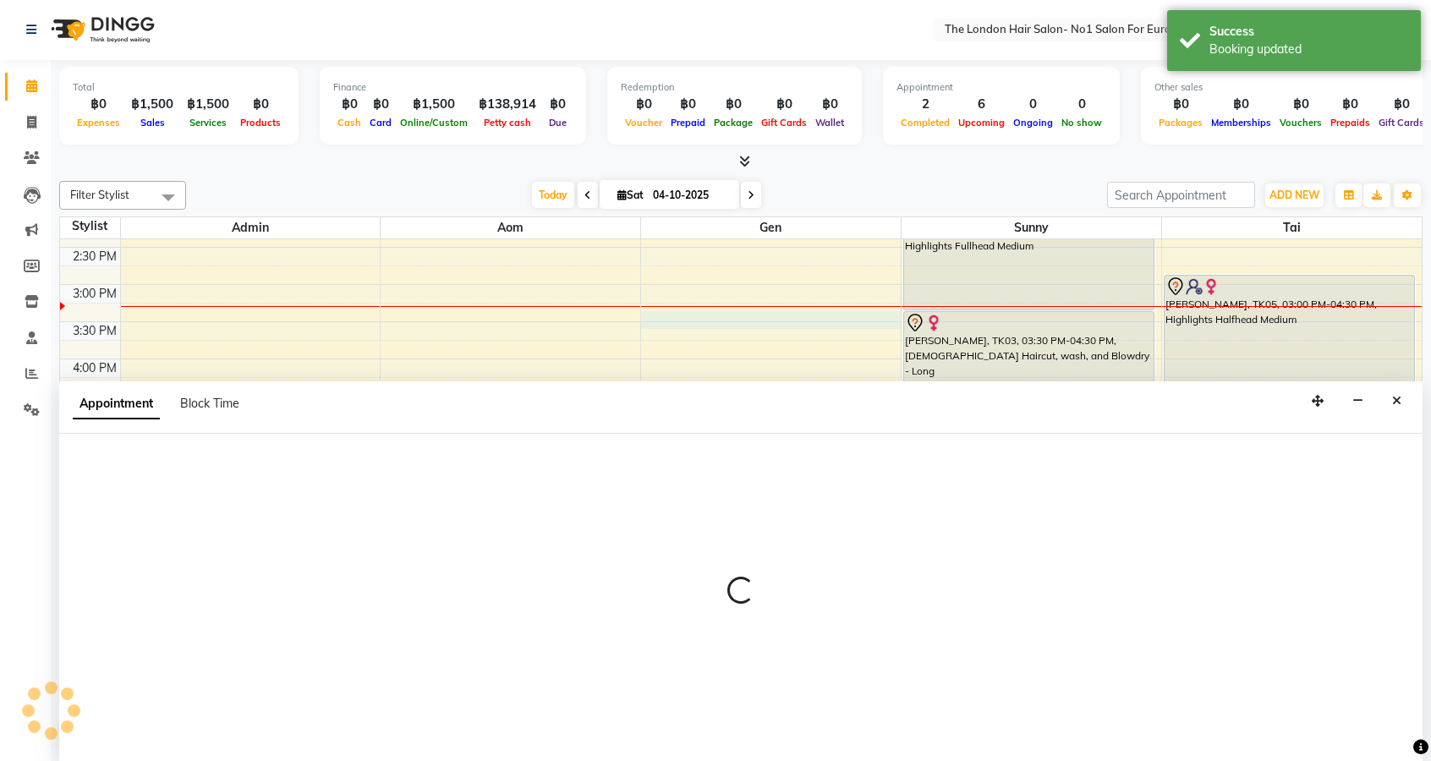
select select "91430"
select select "930"
select select "tentative"
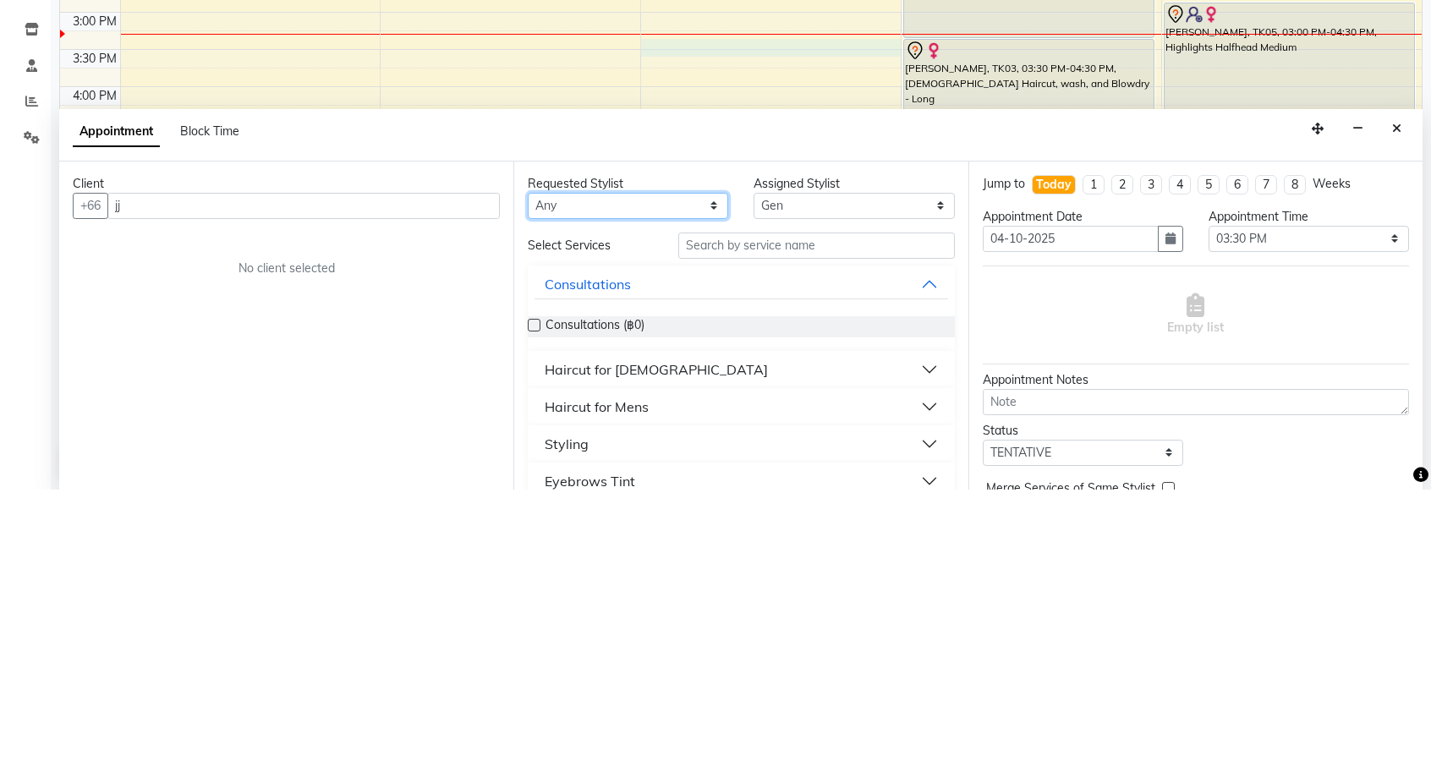
scroll to position [1, 0]
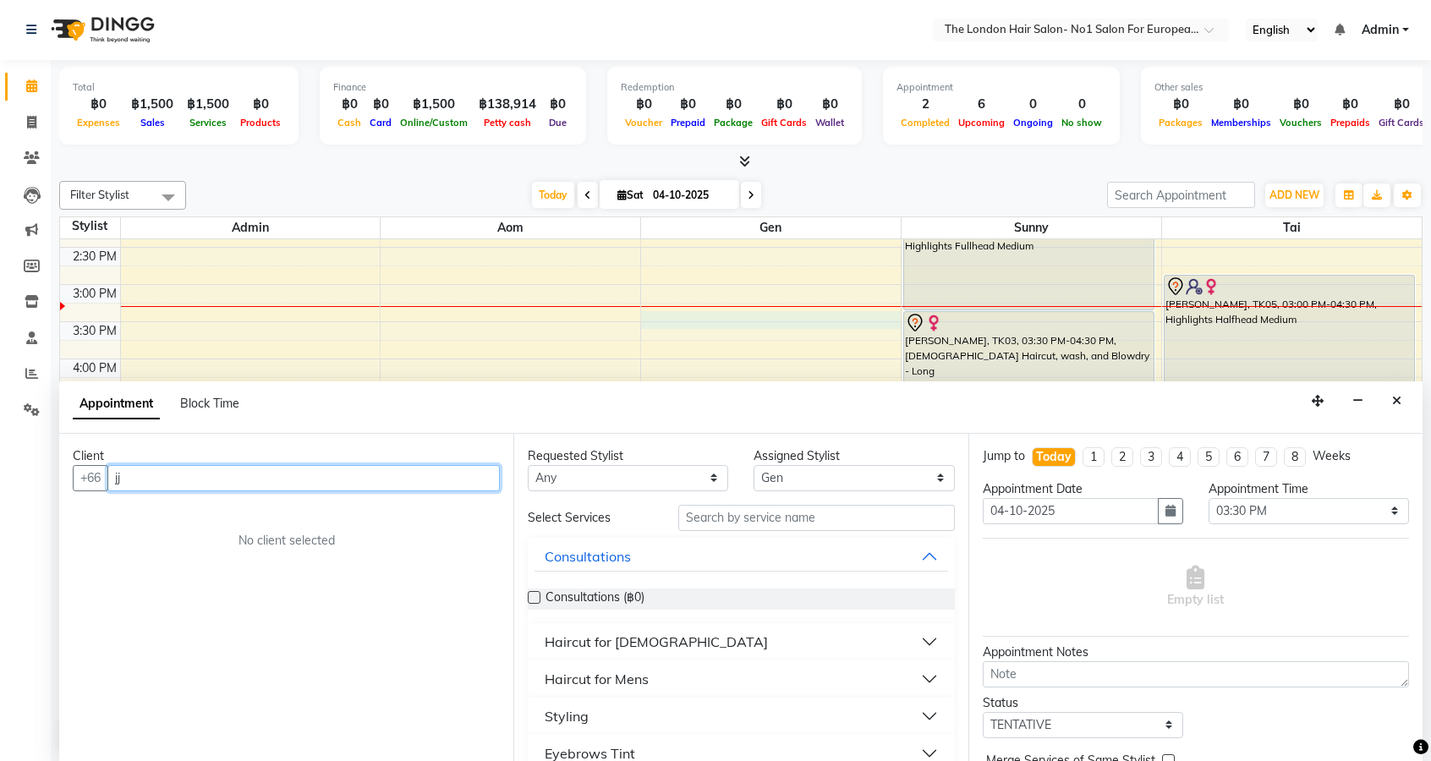
click at [257, 472] on input "jj" at bounding box center [303, 478] width 392 height 26
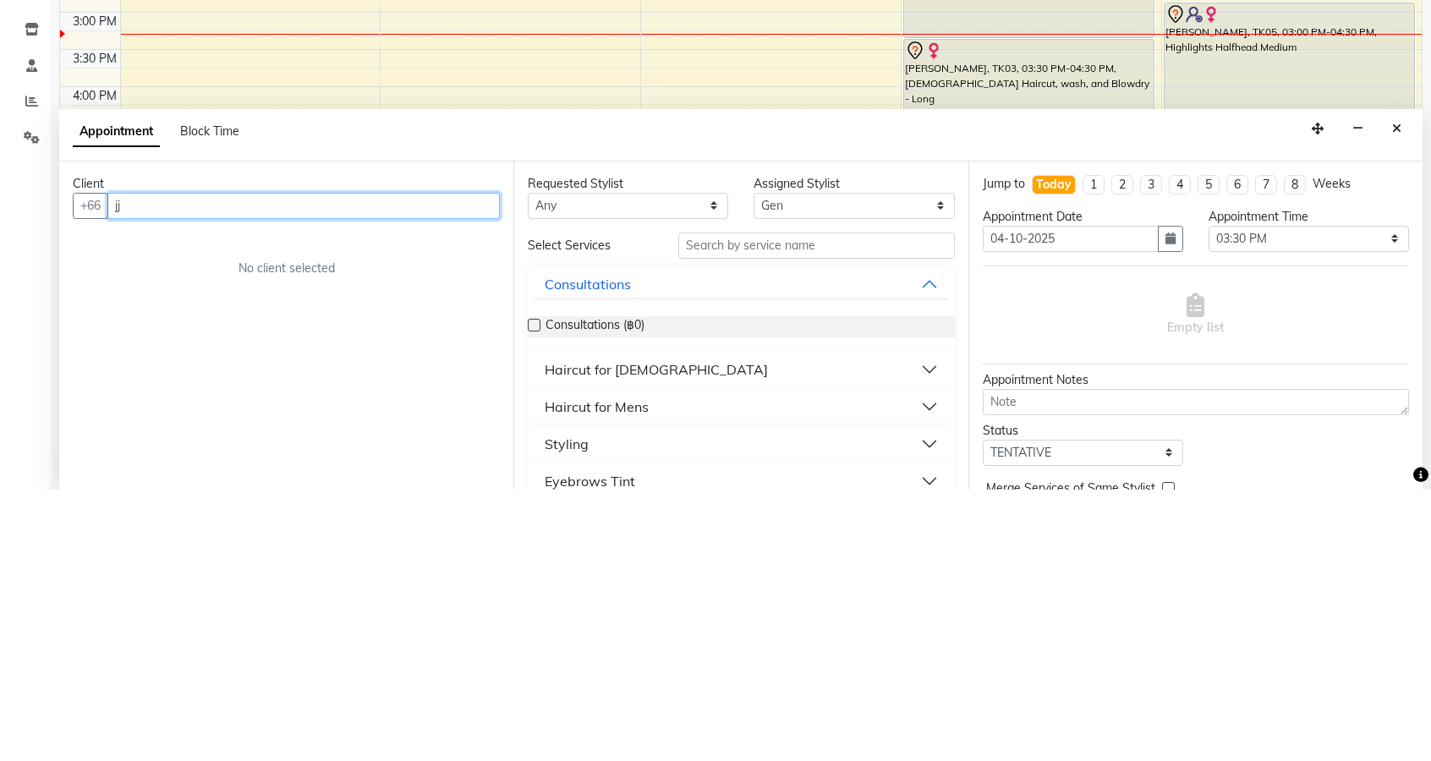
type input "j"
click at [178, 513] on ngb-highlight "9555 9156" at bounding box center [175, 514] width 71 height 17
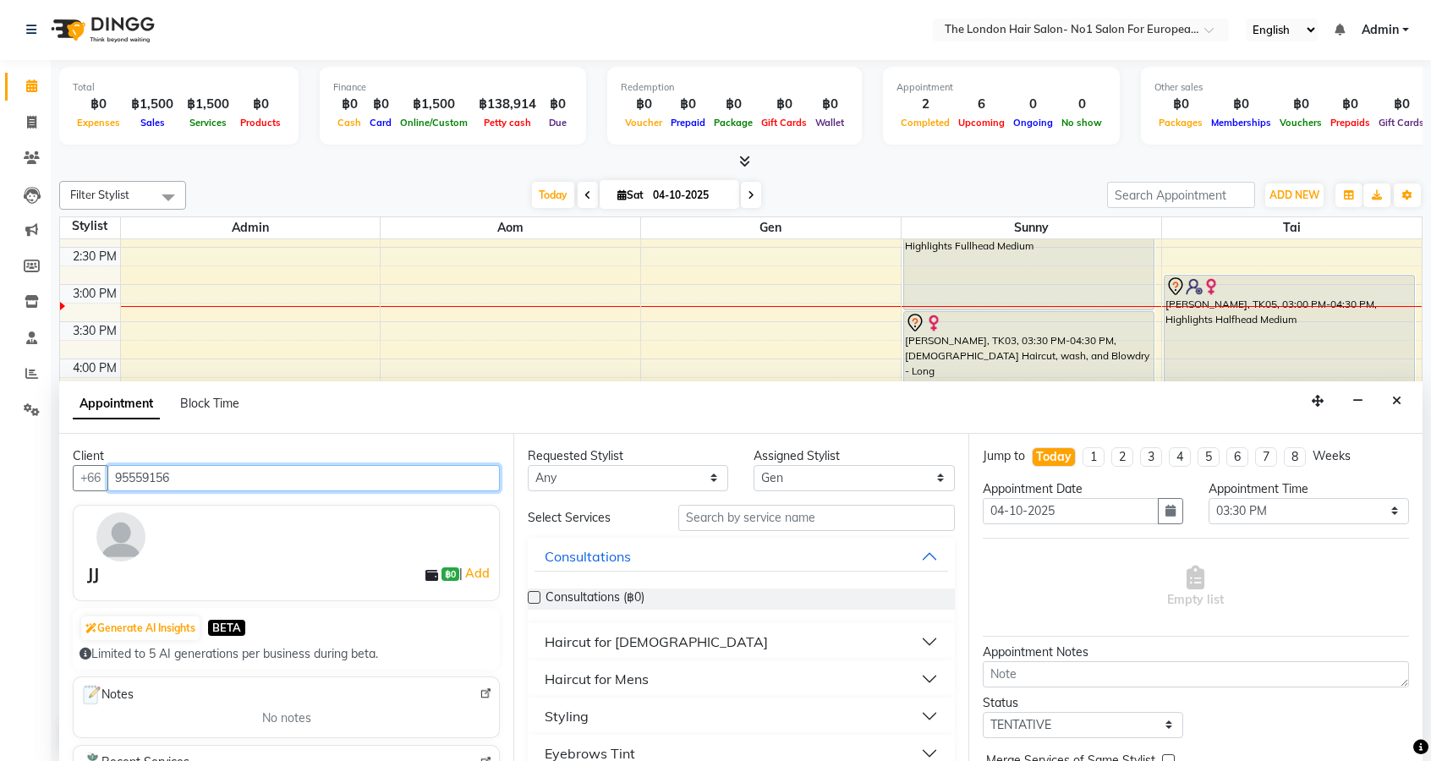
type input "95559156"
click at [748, 717] on button "Styling" at bounding box center [741, 716] width 413 height 30
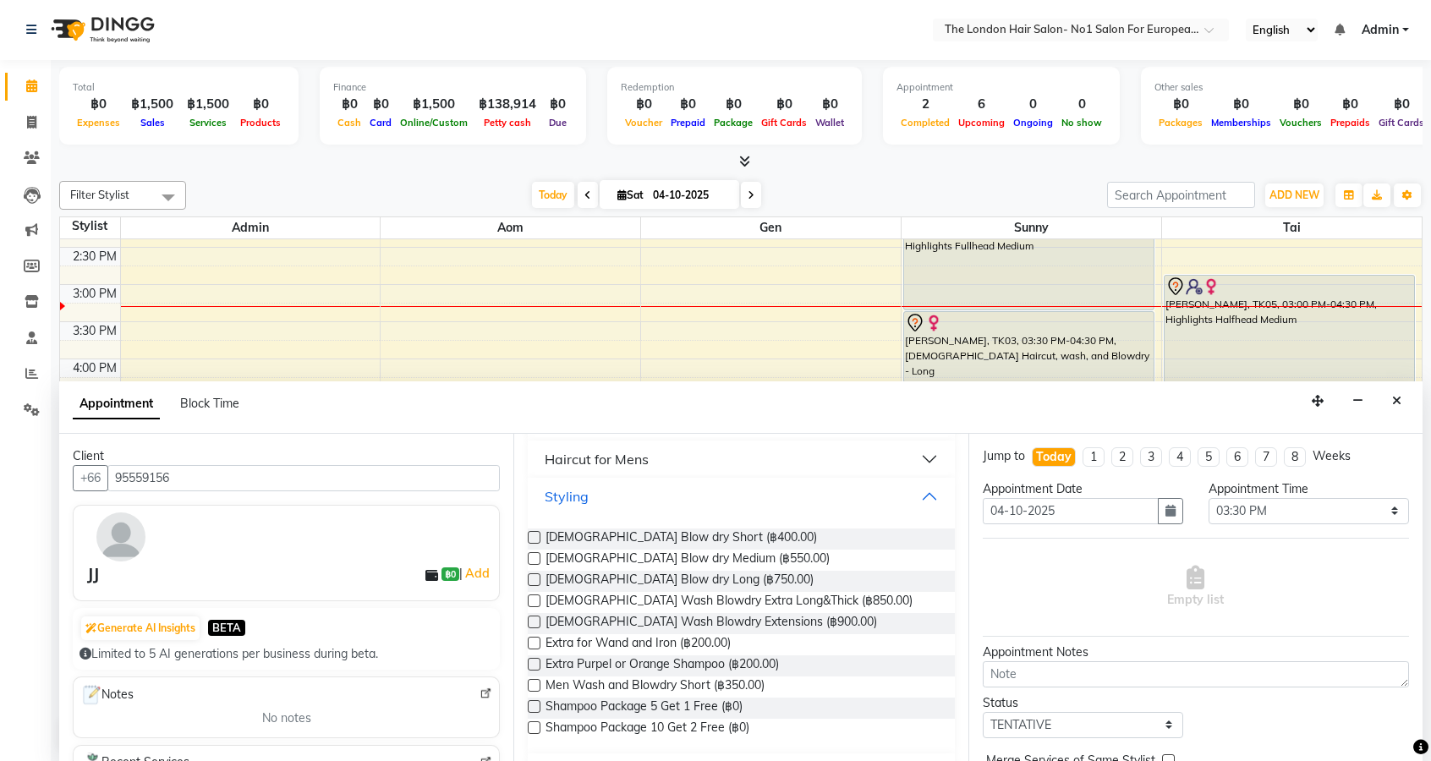
scroll to position [224, 0]
click at [529, 576] on label at bounding box center [534, 575] width 13 height 13
click at [529, 576] on input "checkbox" at bounding box center [533, 577] width 11 height 11
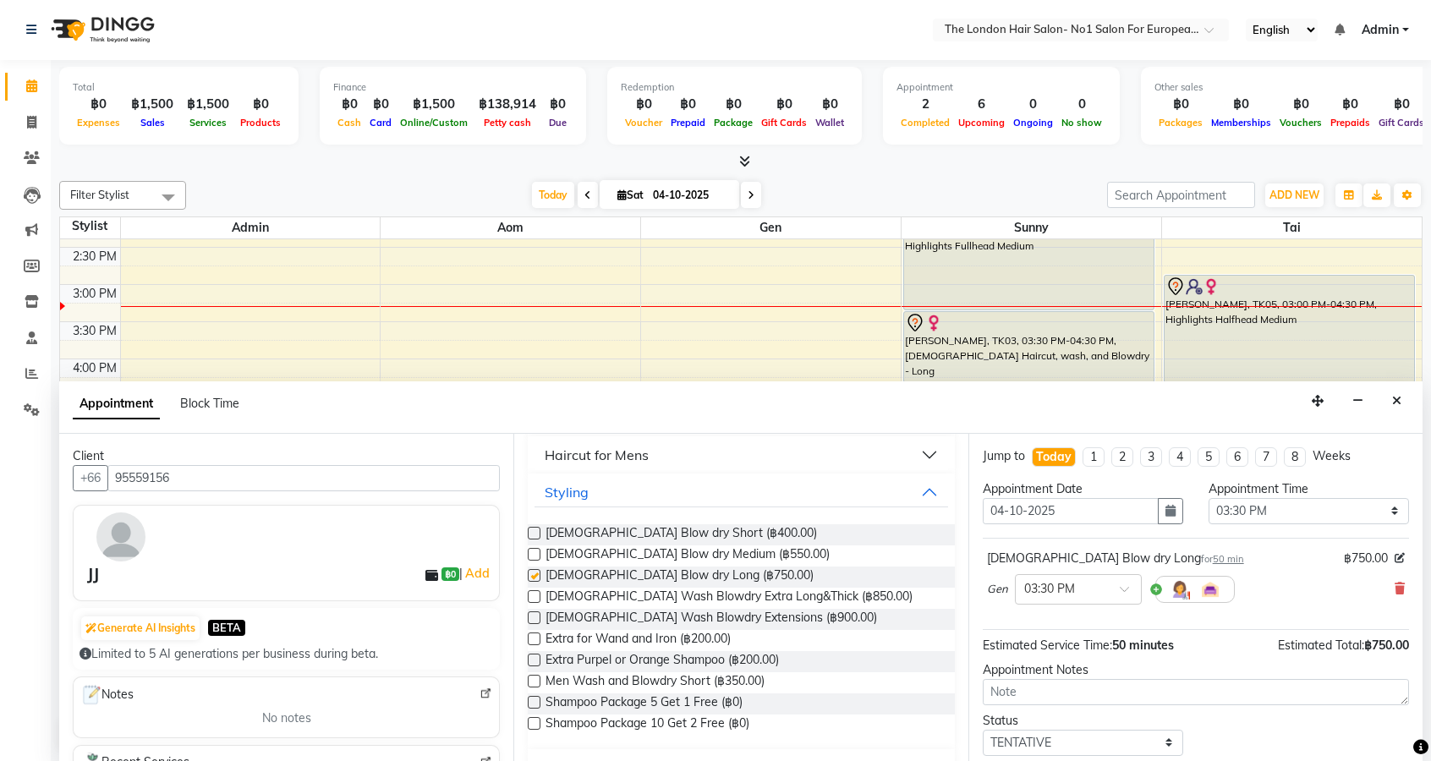
checkbox input "false"
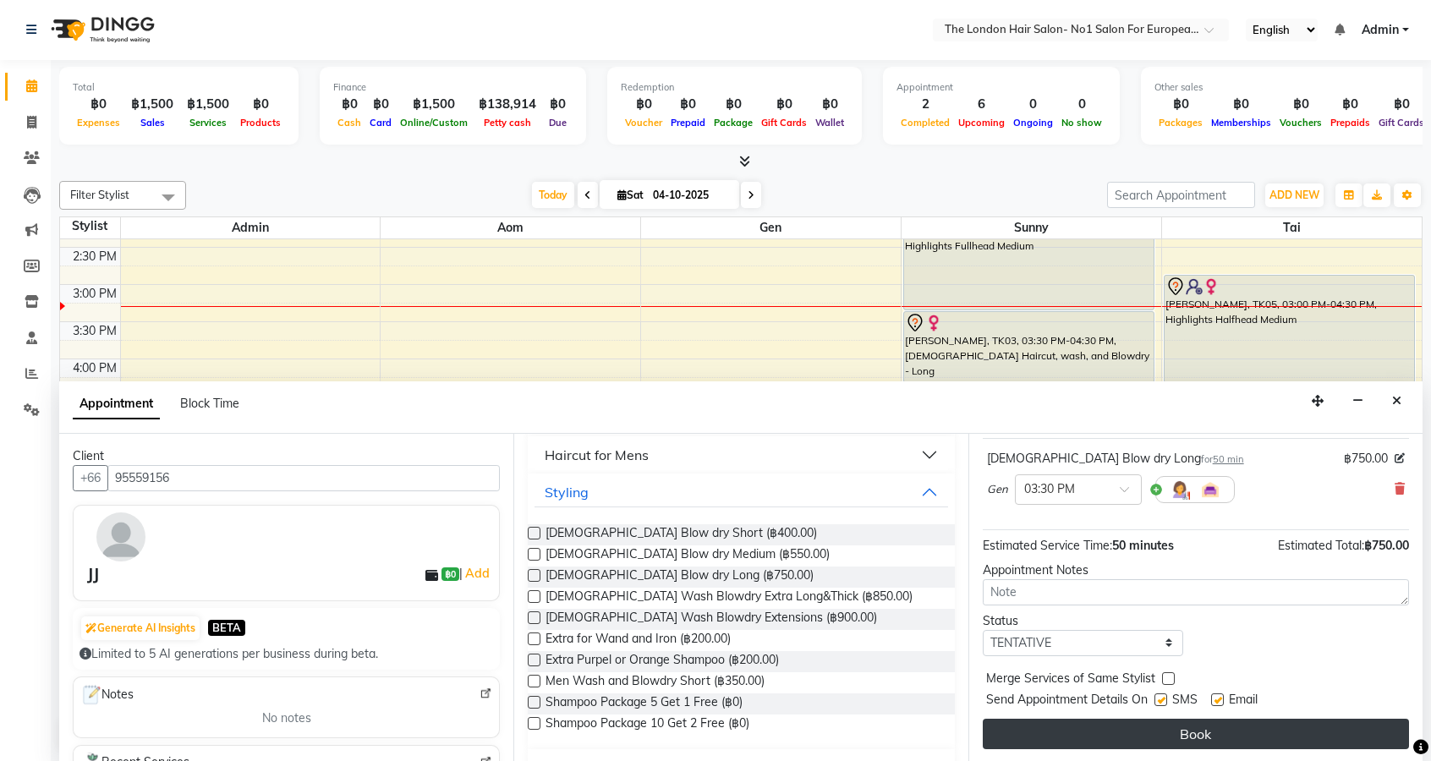
click at [1205, 739] on button "Book" at bounding box center [1196, 734] width 426 height 30
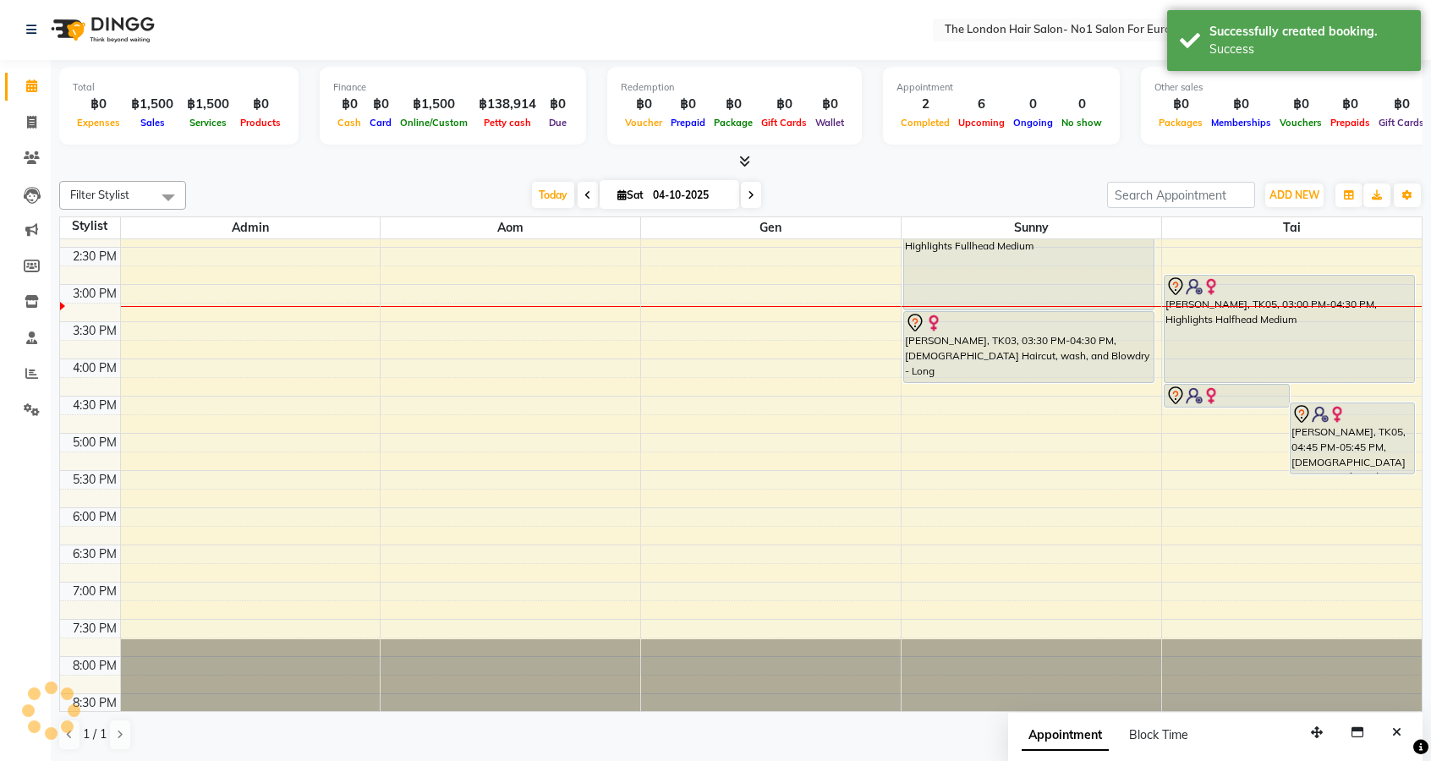
scroll to position [0, 0]
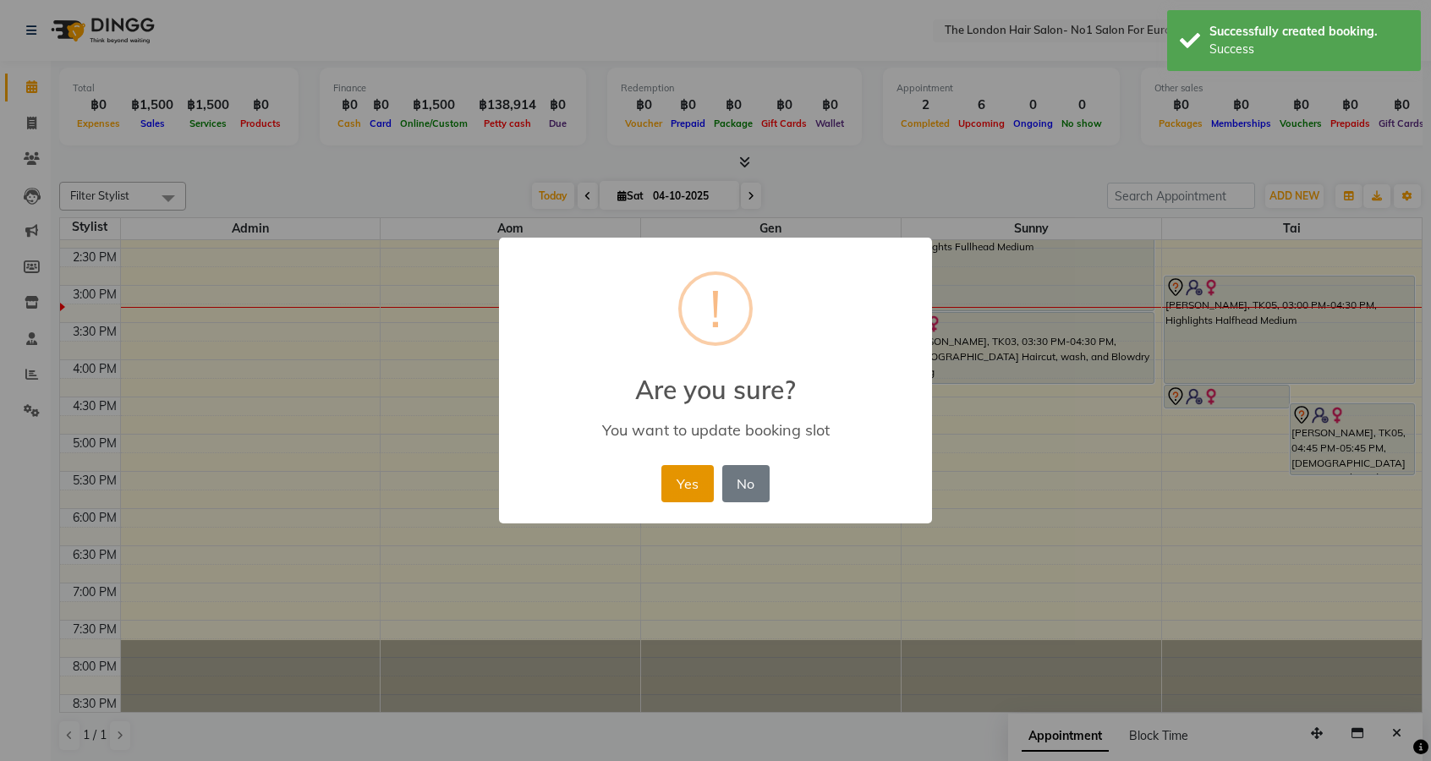
click at [680, 484] on button "Yes" at bounding box center [687, 483] width 52 height 37
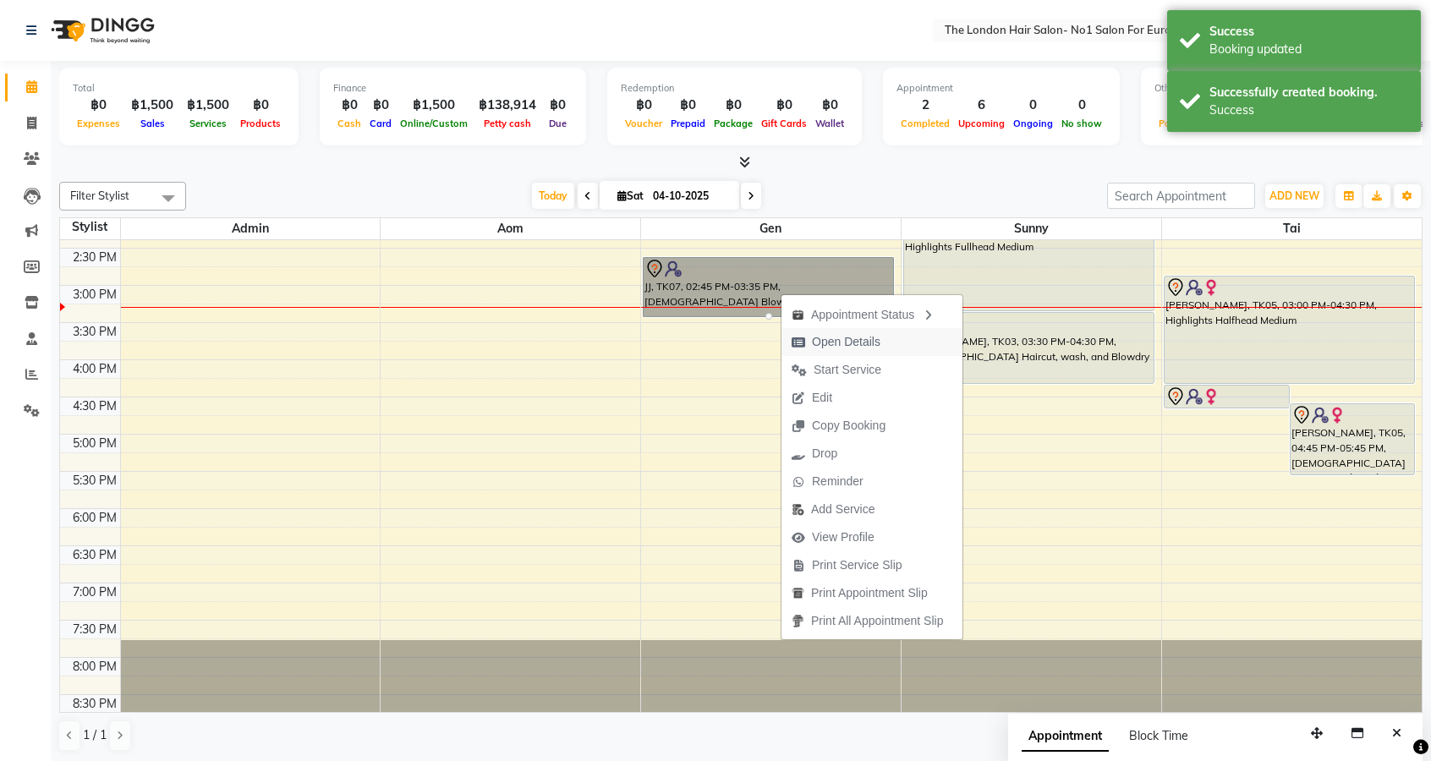
click at [857, 343] on span "Open Details" at bounding box center [846, 342] width 69 height 18
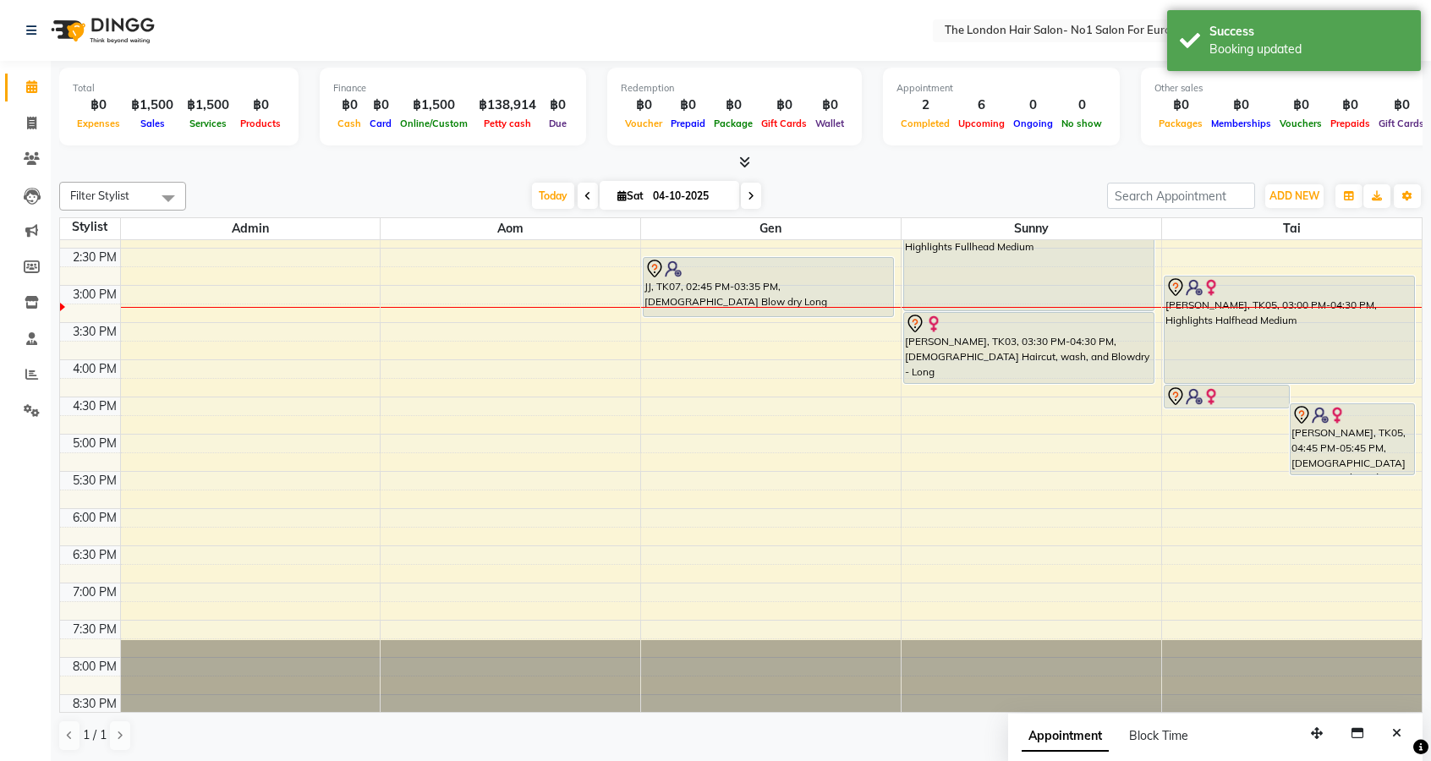
click at [798, 286] on div "JJ, TK07, 02:45 PM-03:35 PM, [DEMOGRAPHIC_DATA] Blow dry Long" at bounding box center [768, 287] width 249 height 58
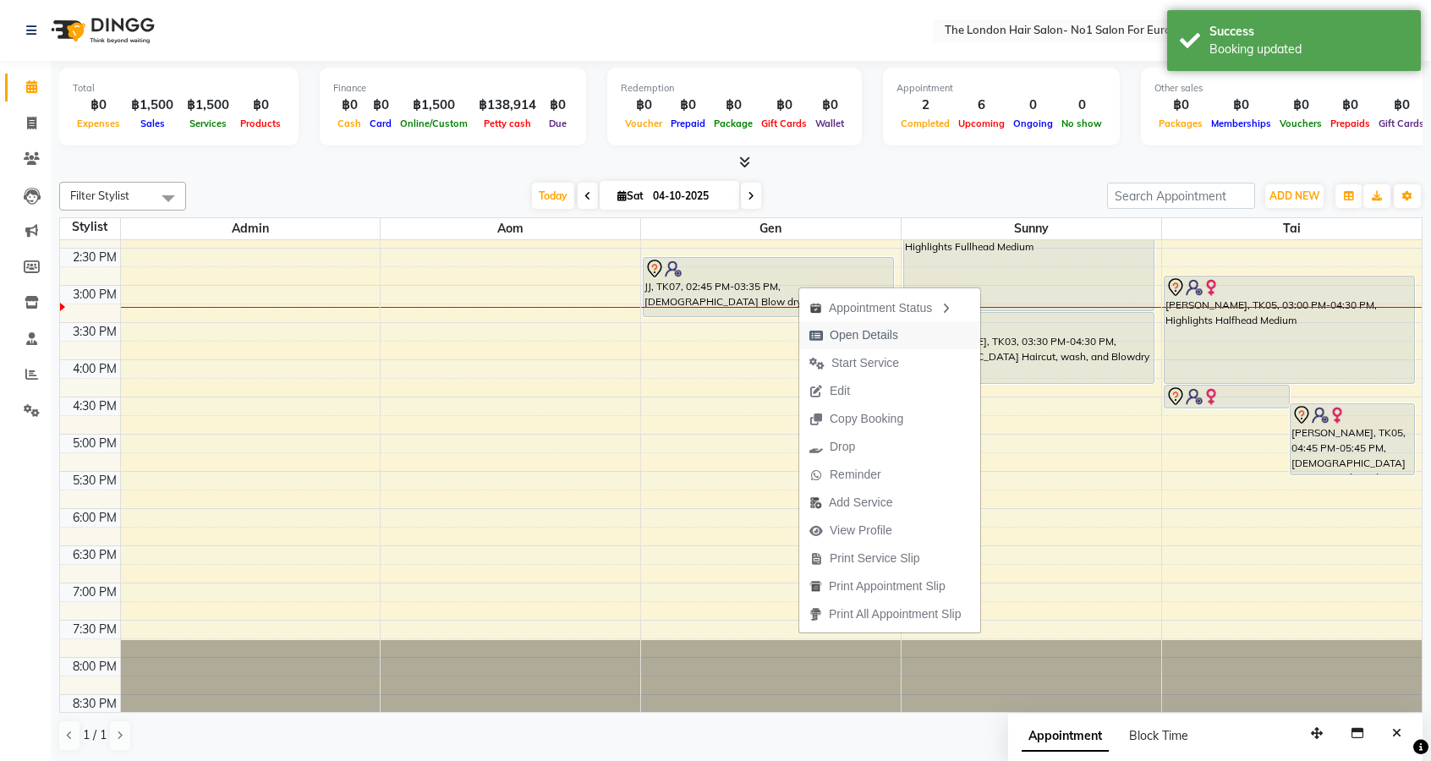
click at [874, 335] on span "Open Details" at bounding box center [864, 335] width 69 height 18
select select "7"
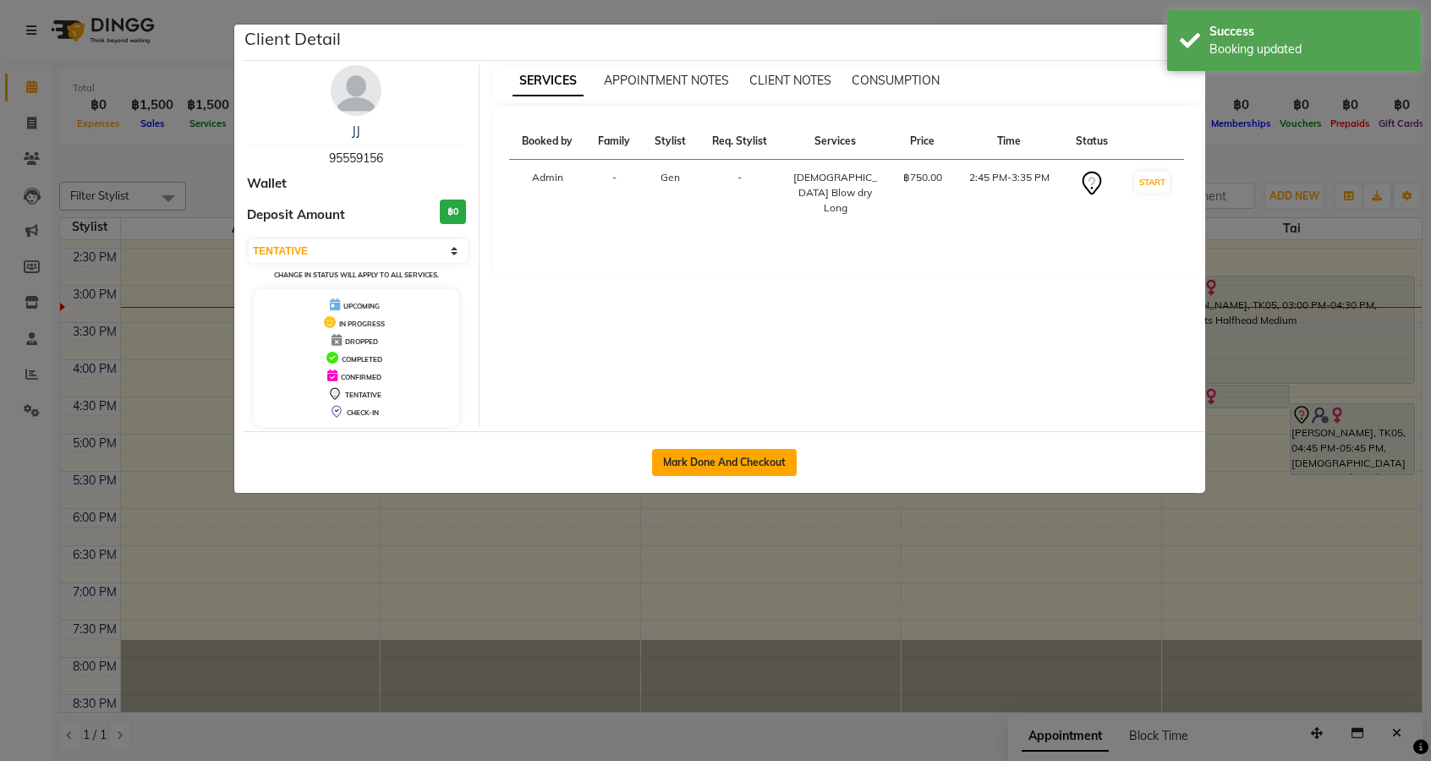
click at [713, 463] on button "Mark Done And Checkout" at bounding box center [724, 462] width 145 height 27
select select "service"
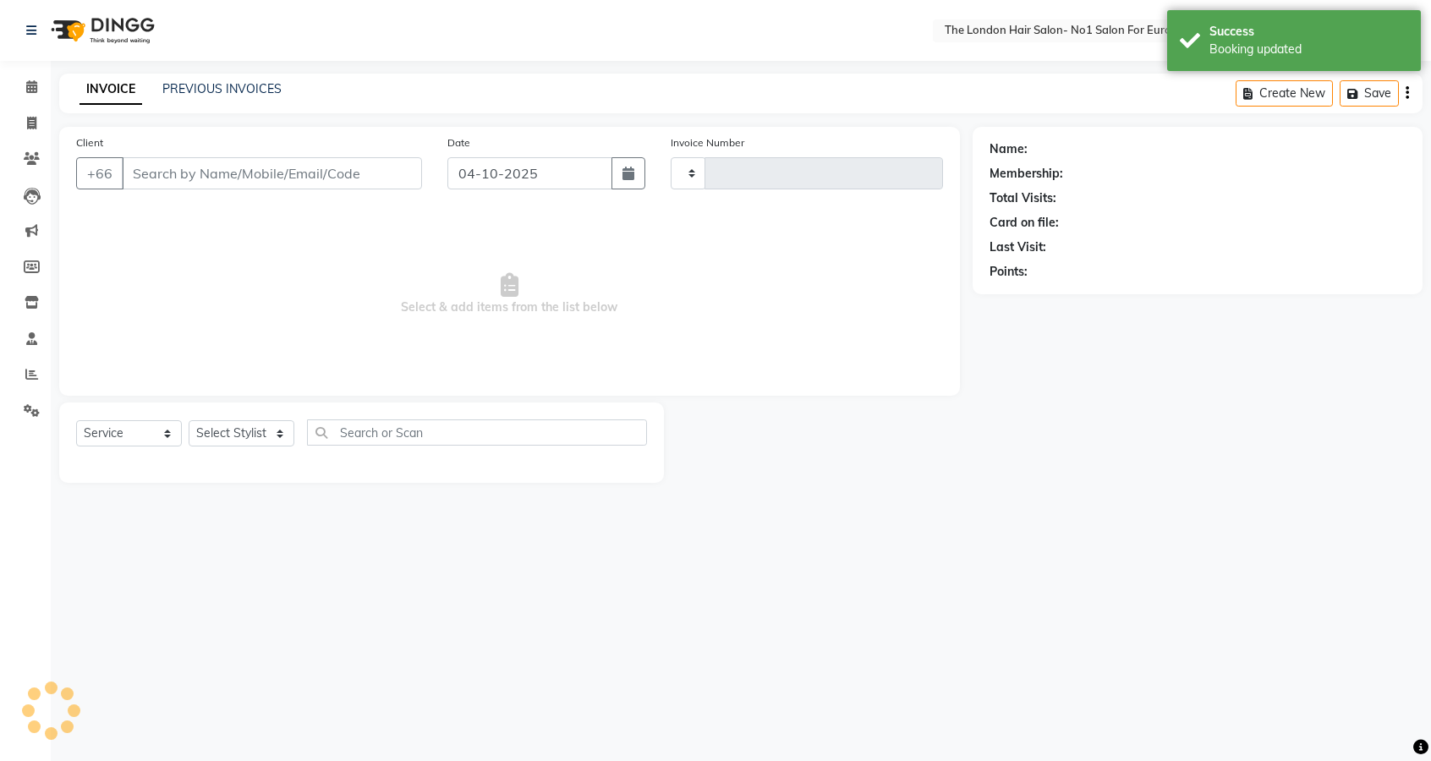
type input "0111"
select select "9006"
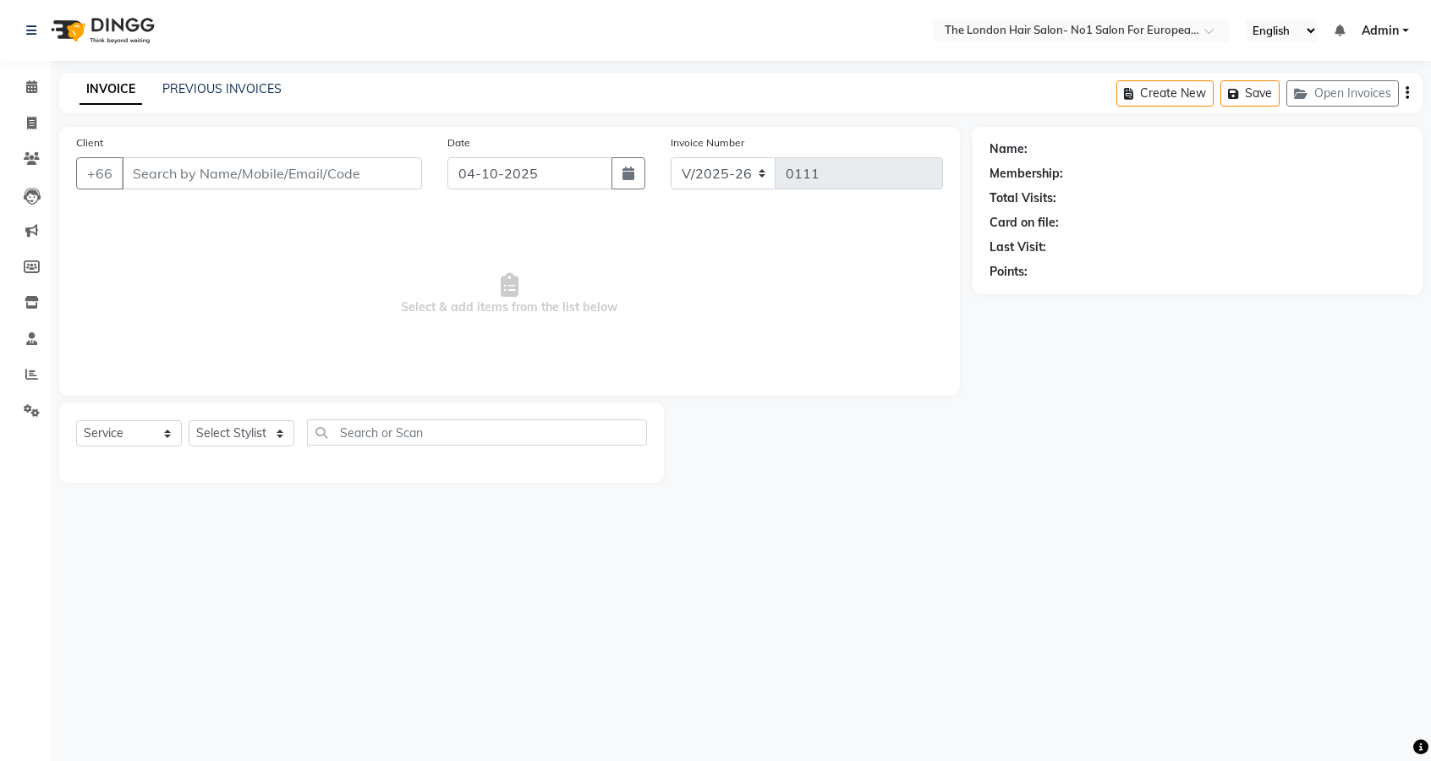
type input "95559156"
select select "91430"
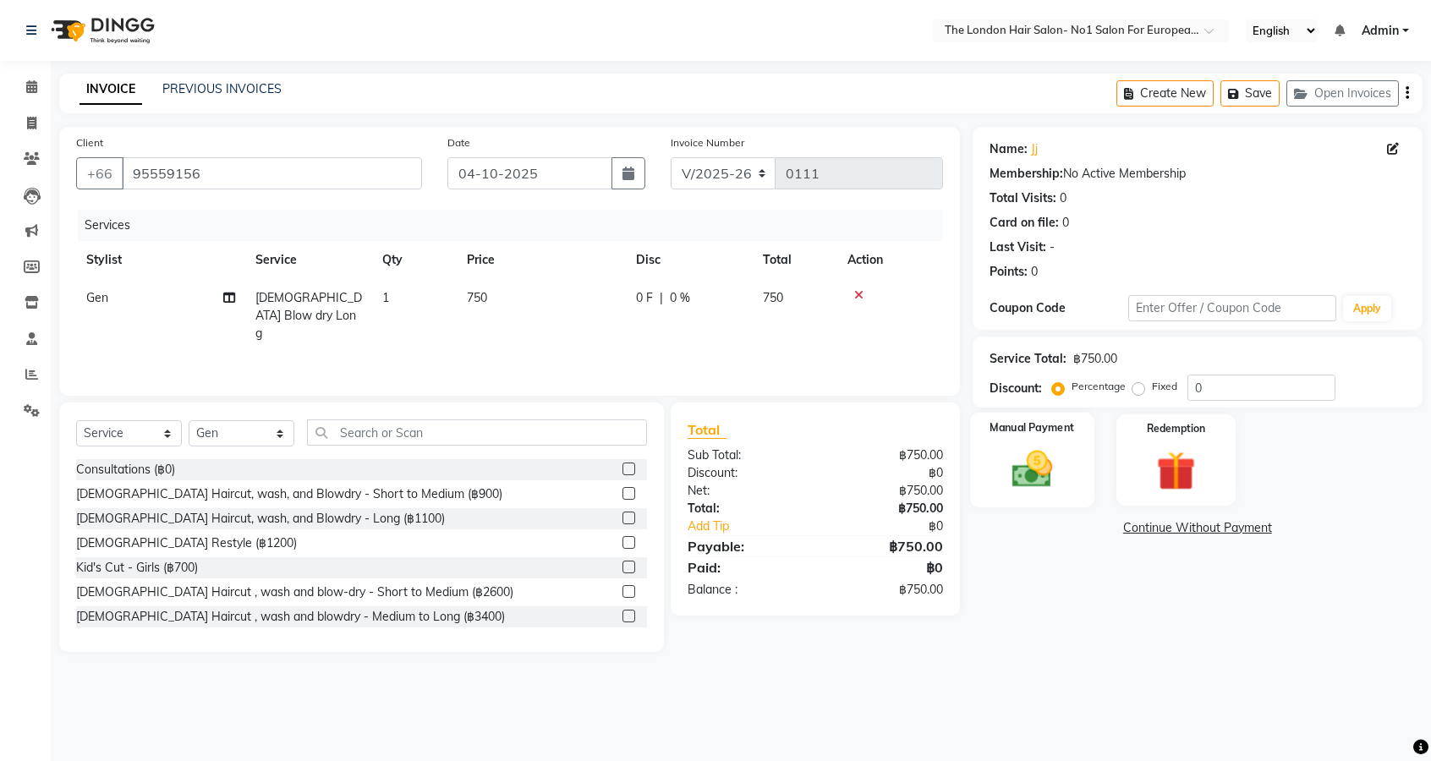
click at [1051, 462] on img at bounding box center [1032, 469] width 66 height 47
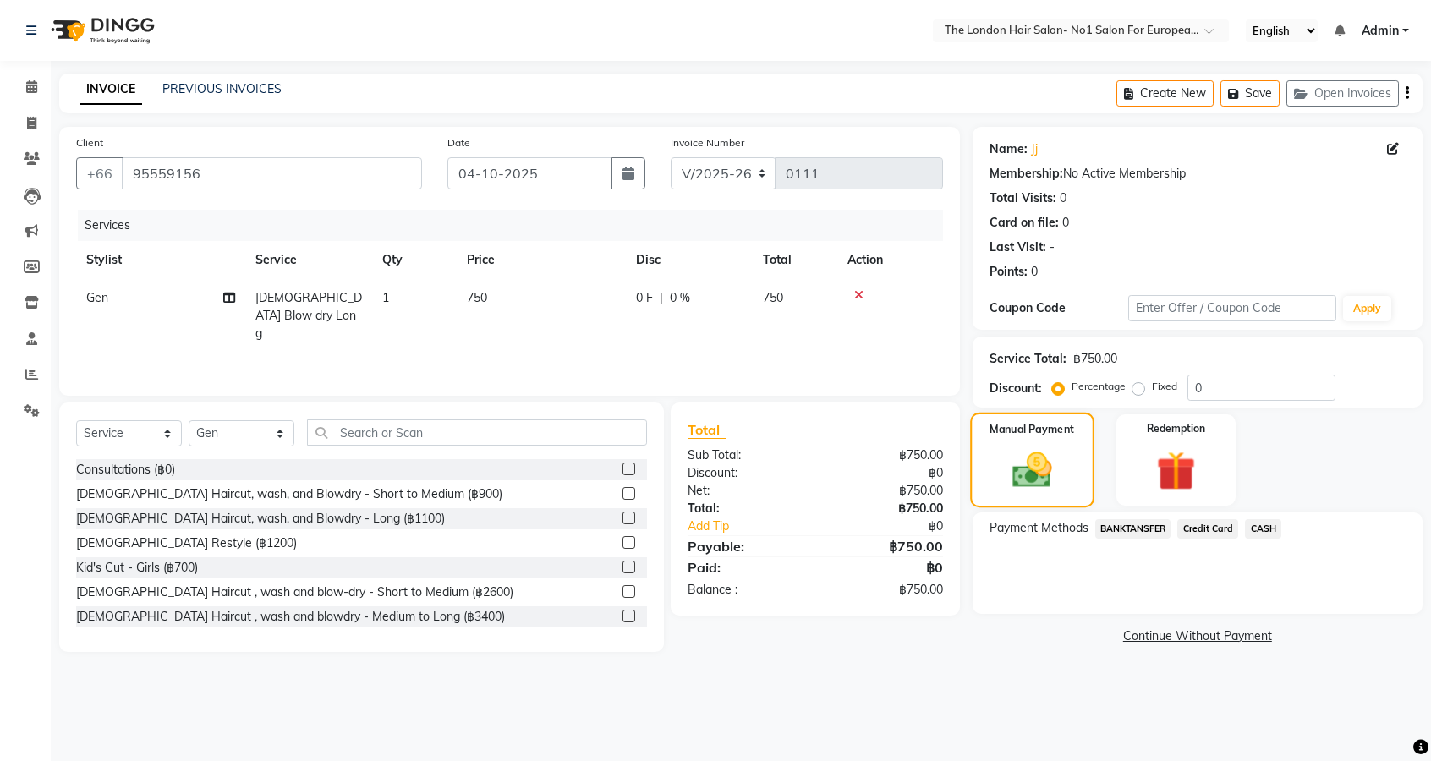
click at [1037, 463] on img at bounding box center [1031, 469] width 63 height 45
click at [1264, 533] on span "CASH" at bounding box center [1263, 528] width 36 height 19
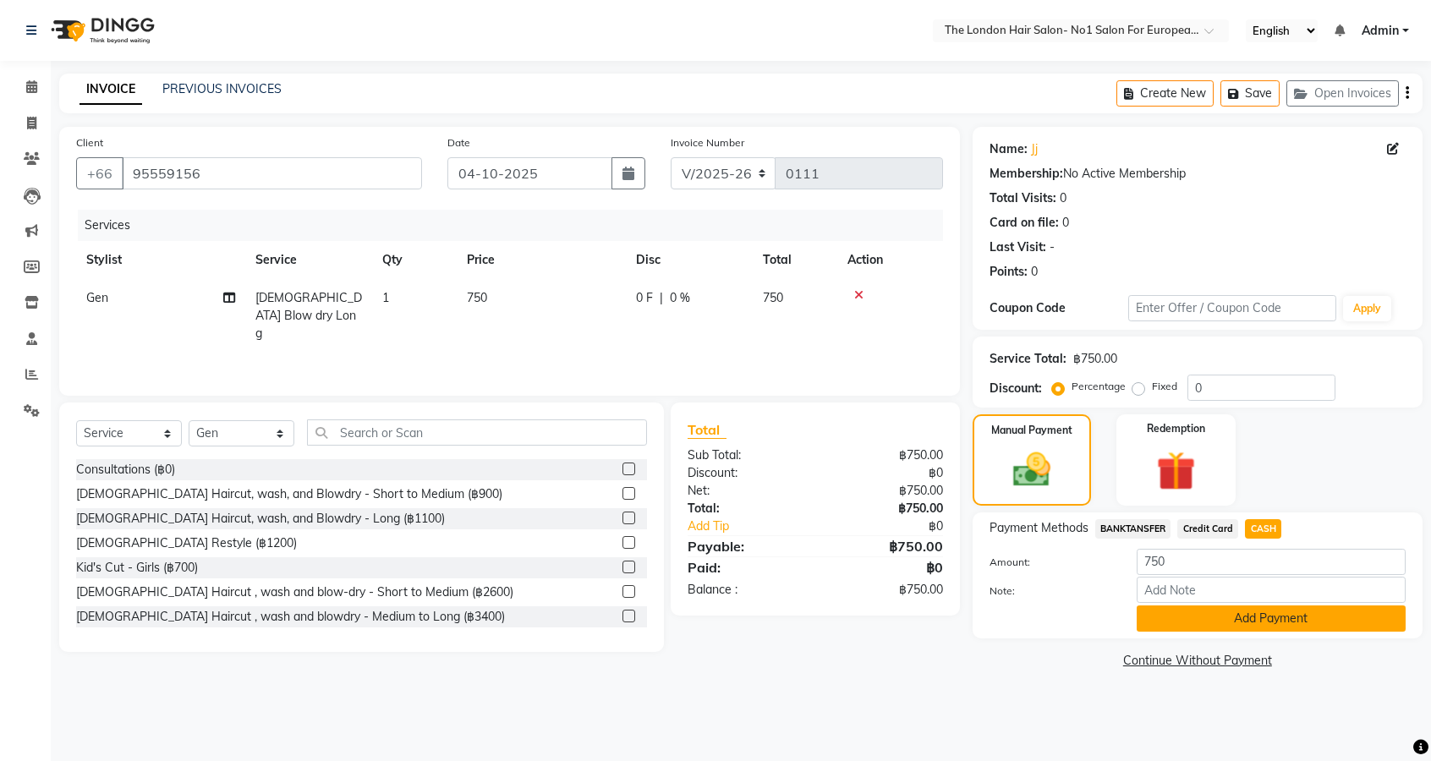
click at [1290, 619] on button "Add Payment" at bounding box center [1271, 619] width 269 height 26
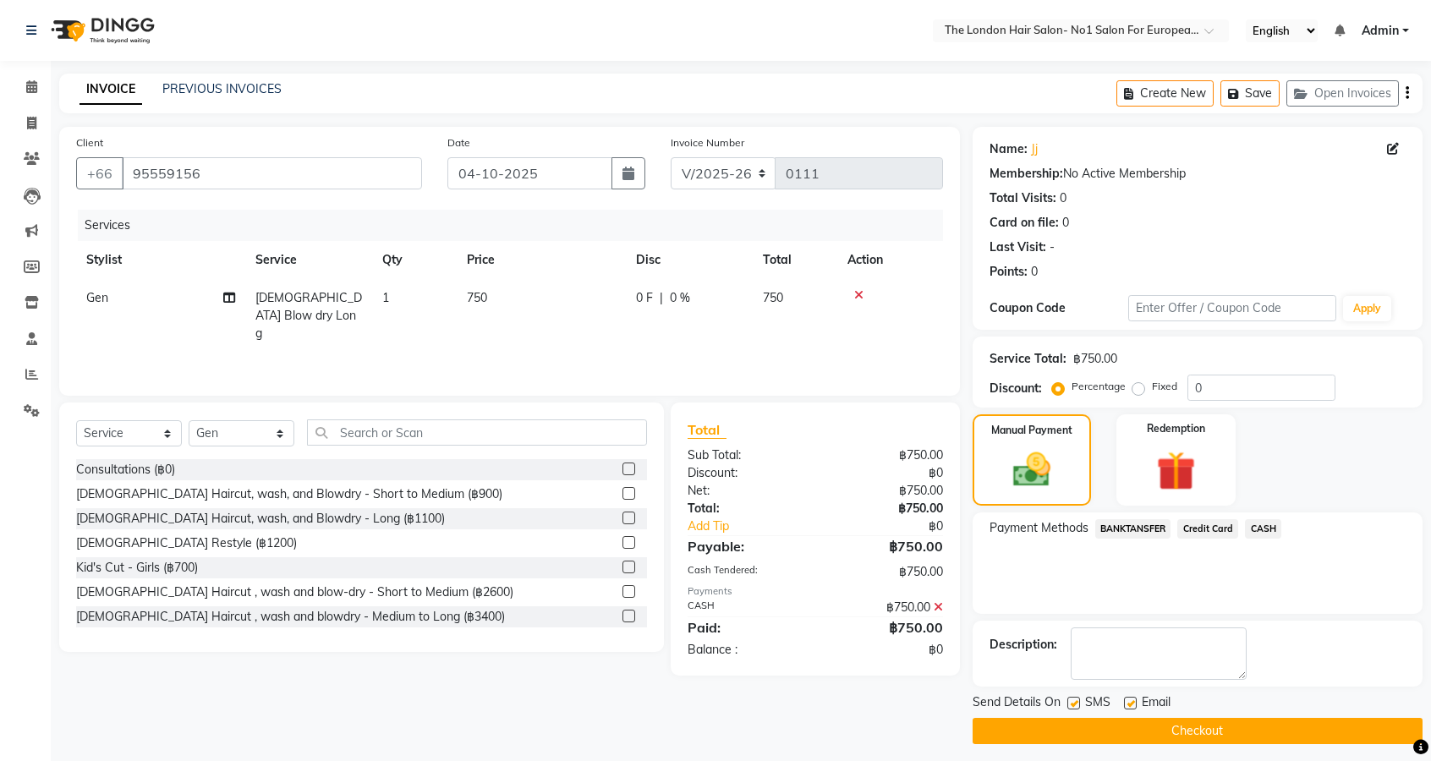
click at [1233, 727] on button "Checkout" at bounding box center [1198, 731] width 450 height 26
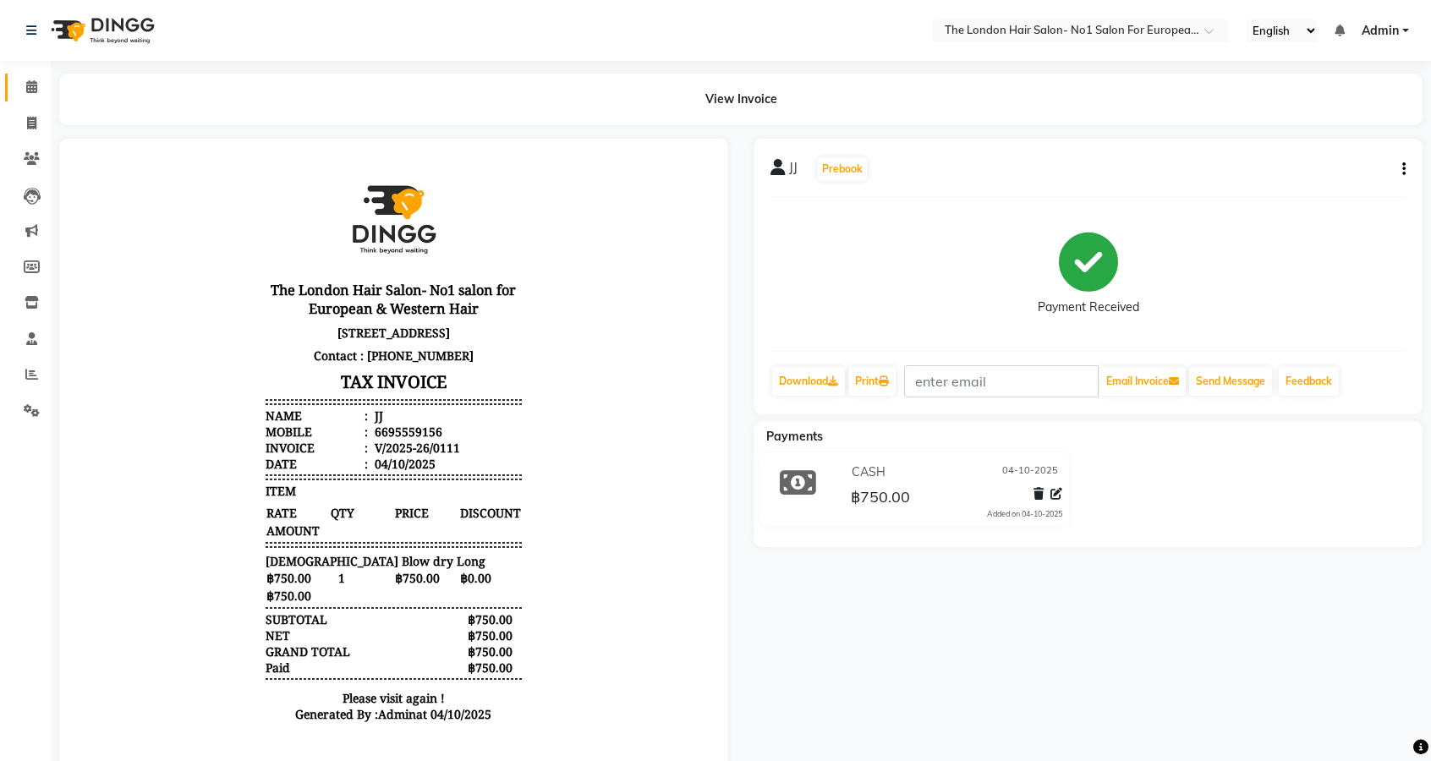
click at [29, 90] on icon at bounding box center [31, 86] width 11 height 13
